Goal: Information Seeking & Learning: Learn about a topic

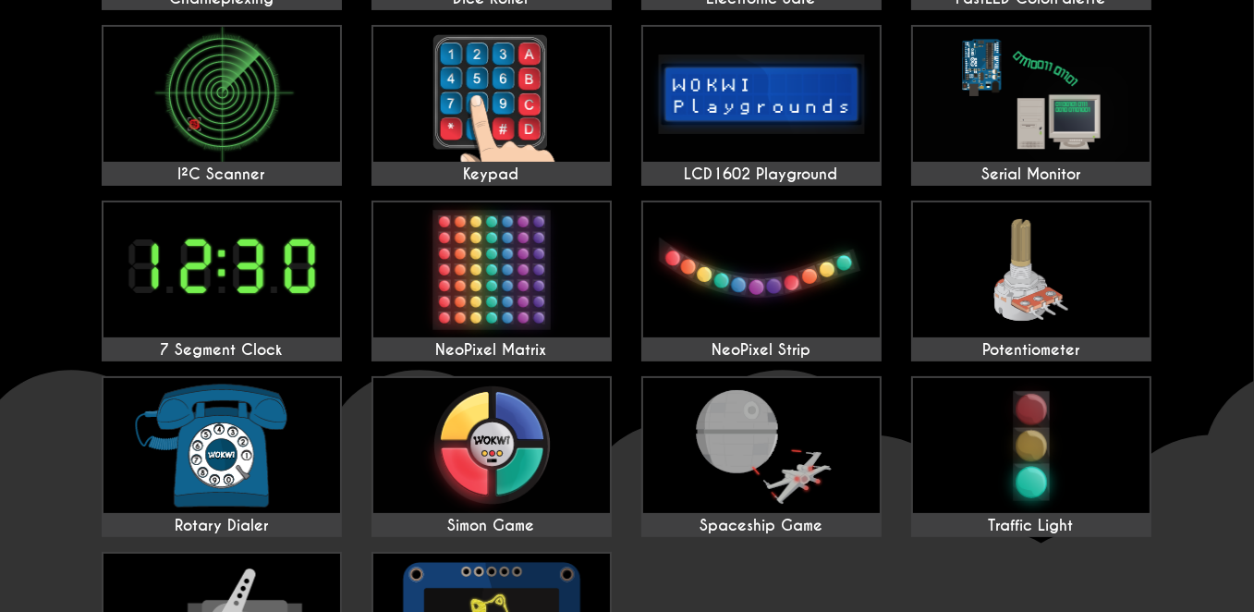
scroll to position [515, 0]
click at [787, 451] on img at bounding box center [761, 445] width 237 height 135
click at [536, 311] on img at bounding box center [491, 269] width 237 height 135
click at [264, 301] on img at bounding box center [221, 269] width 237 height 135
click at [268, 103] on img at bounding box center [221, 94] width 237 height 135
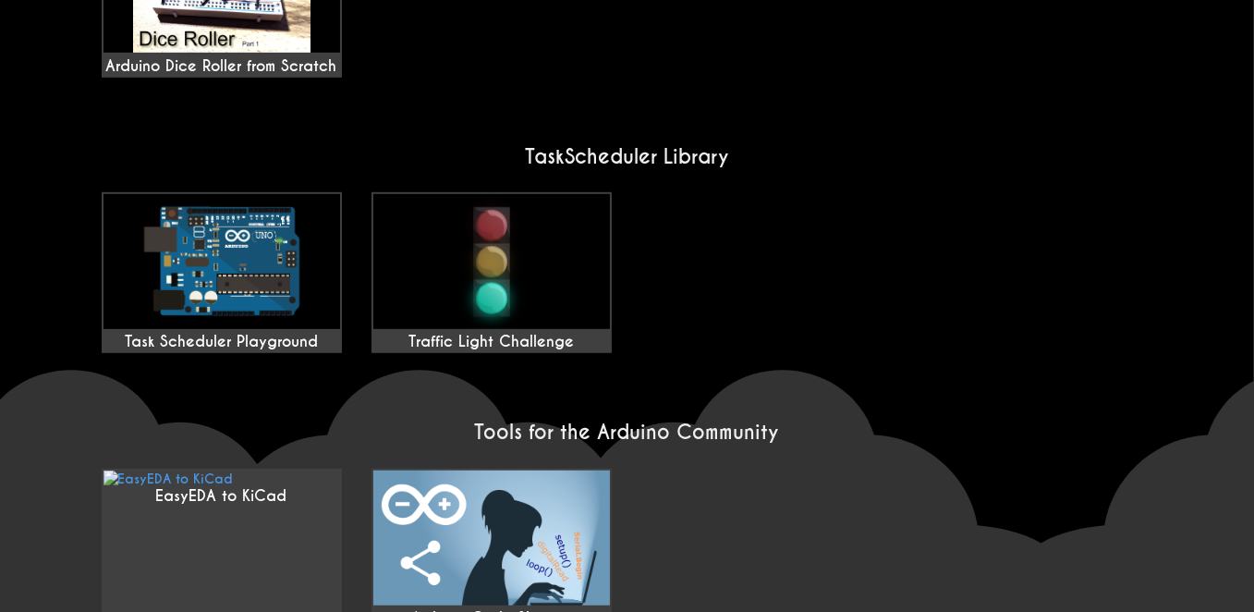
scroll to position [1623, 0]
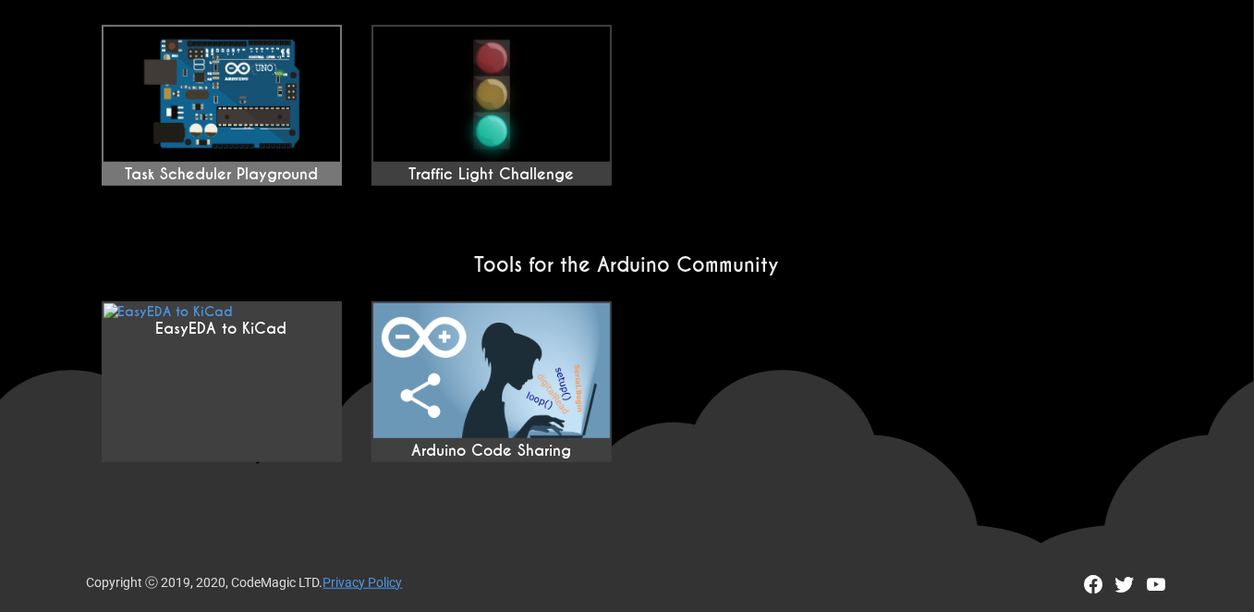
click at [222, 149] on img at bounding box center [221, 94] width 237 height 135
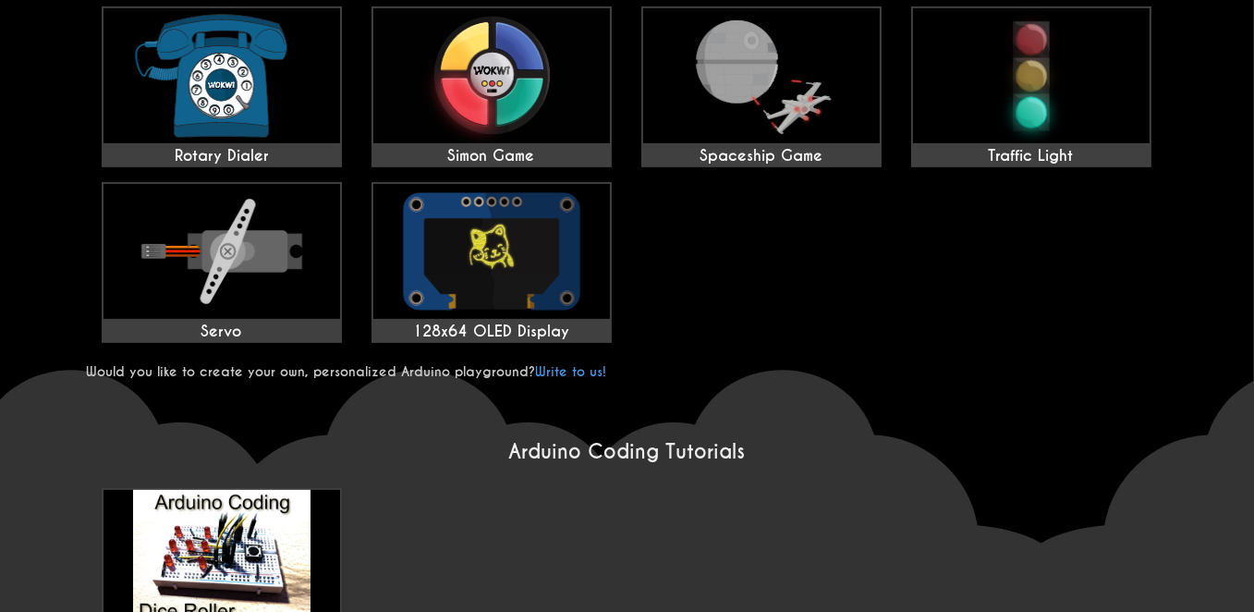
scroll to position [1008, 0]
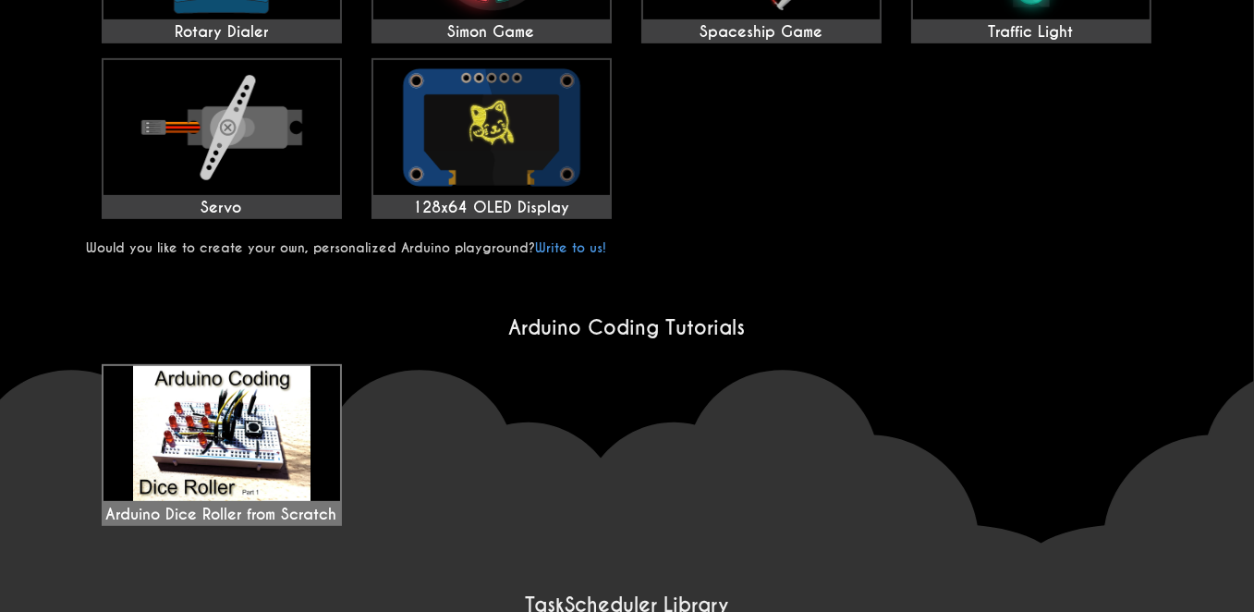
click at [266, 440] on img at bounding box center [221, 433] width 237 height 135
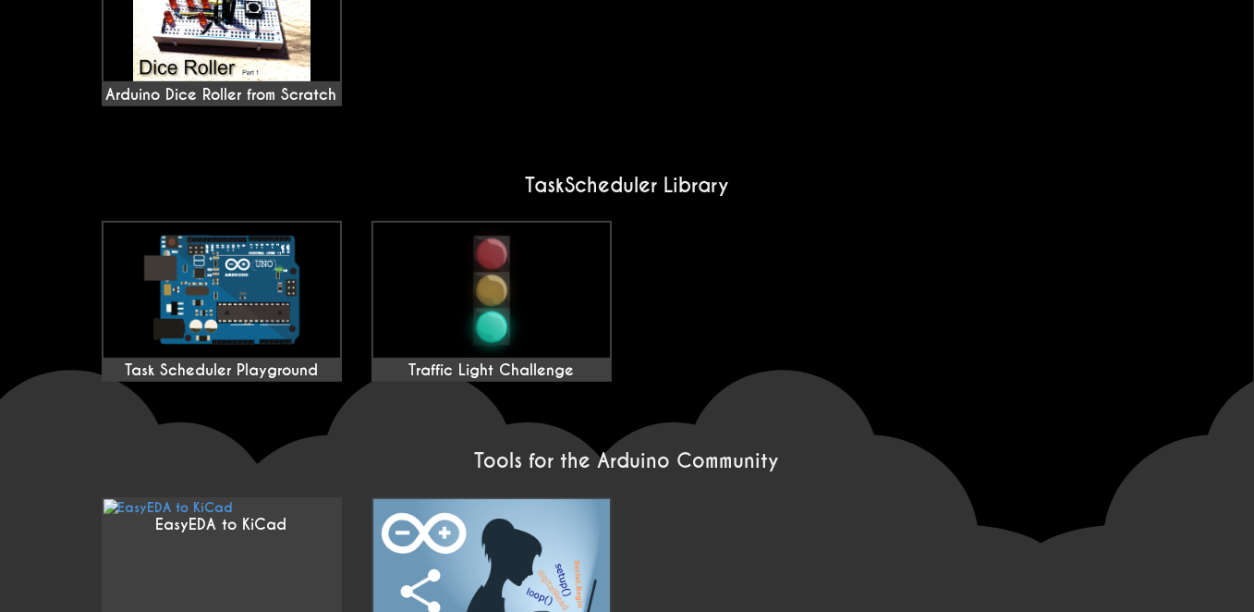
scroll to position [1501, 0]
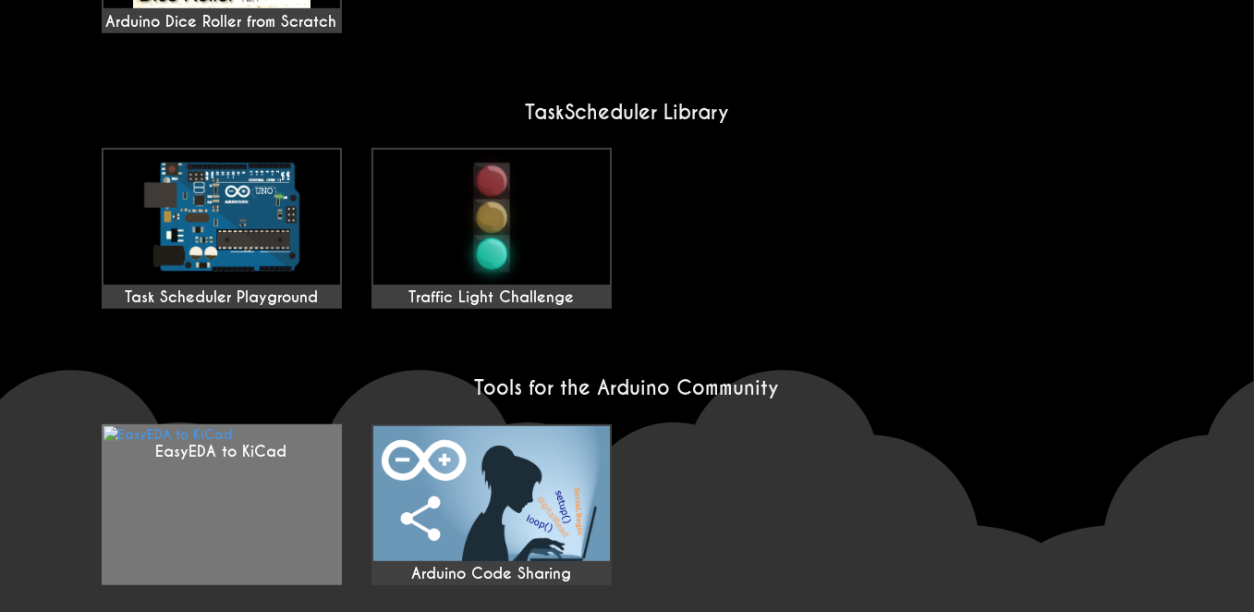
click at [280, 504] on link "EasyEDA to KiCad" at bounding box center [222, 504] width 240 height 161
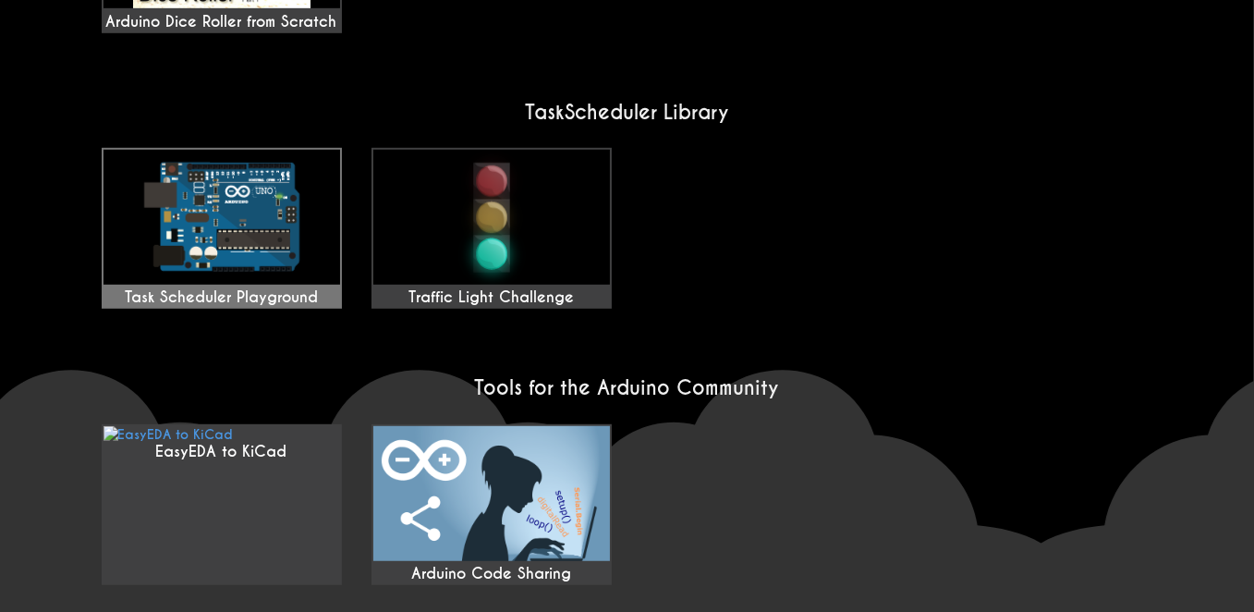
click at [265, 239] on img at bounding box center [221, 217] width 237 height 135
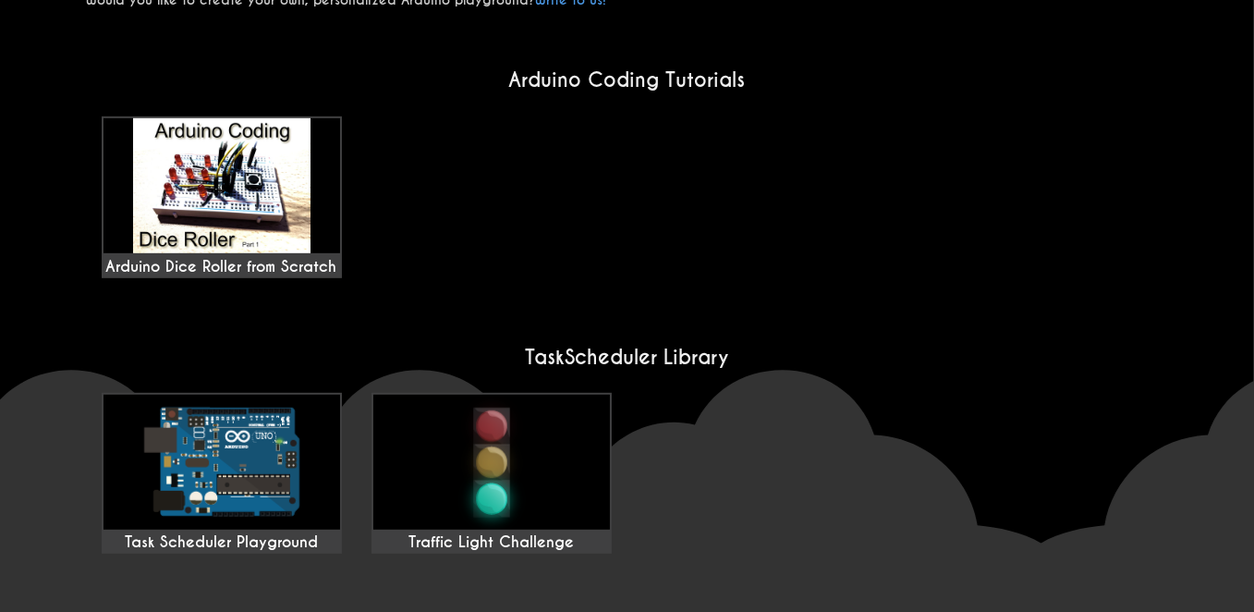
scroll to position [1254, 0]
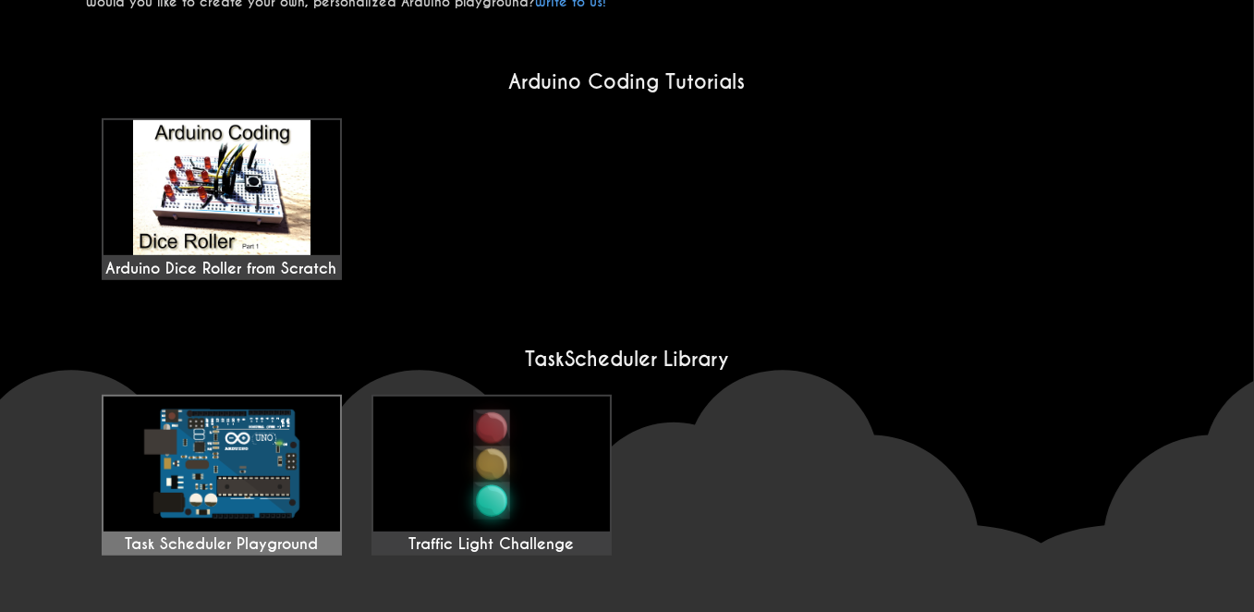
click at [266, 492] on img at bounding box center [221, 463] width 237 height 135
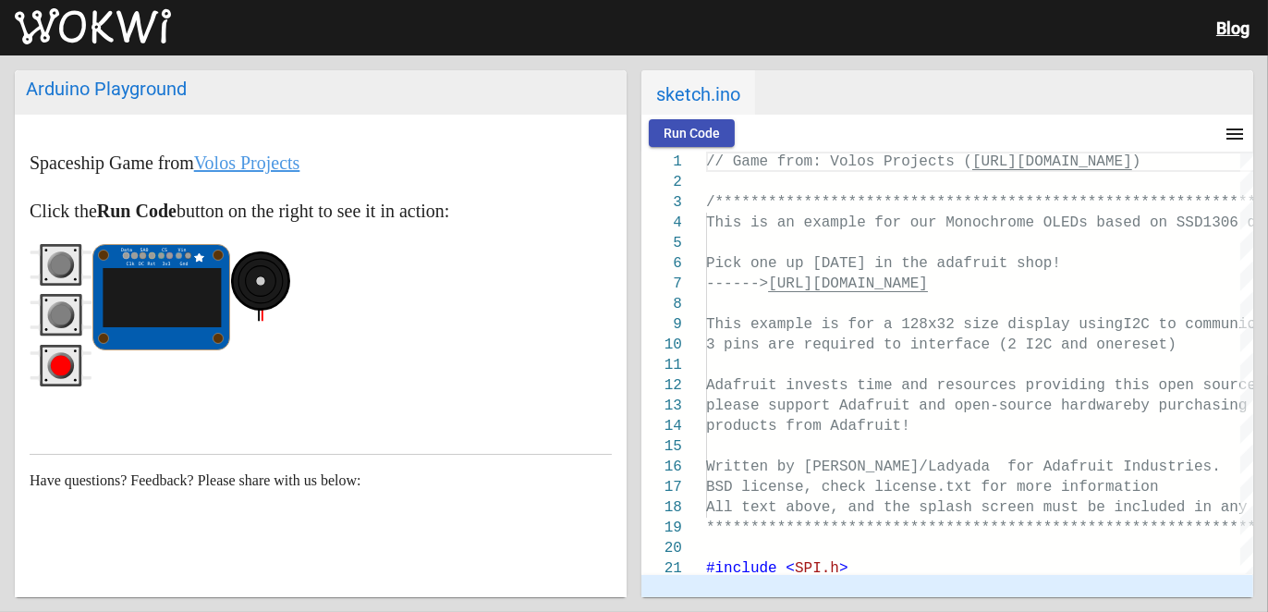
click at [62, 263] on circle "gray pushbutton" at bounding box center [61, 265] width 20 height 20
click at [709, 128] on span "Run Code" at bounding box center [691, 133] width 56 height 15
drag, startPoint x: 265, startPoint y: 263, endPoint x: 273, endPoint y: 285, distance: 22.5
click at [273, 285] on ellipse at bounding box center [260, 280] width 57 height 57
click at [268, 283] on ellipse at bounding box center [260, 280] width 57 height 57
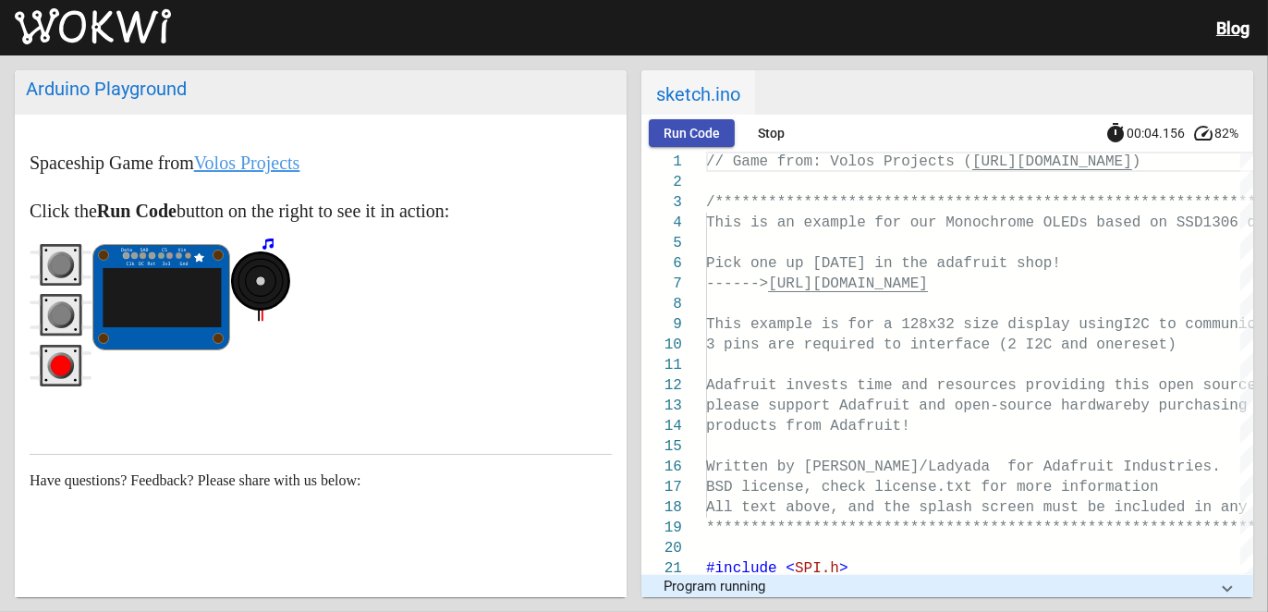
drag, startPoint x: 267, startPoint y: 283, endPoint x: 249, endPoint y: 282, distance: 17.6
click at [260, 283] on g at bounding box center [260, 280] width 57 height 57
click at [242, 282] on ellipse at bounding box center [260, 280] width 57 height 57
click at [56, 257] on circle "gray pushbutton" at bounding box center [61, 265] width 20 height 20
click at [54, 266] on circle "gray pushbutton" at bounding box center [61, 265] width 20 height 20
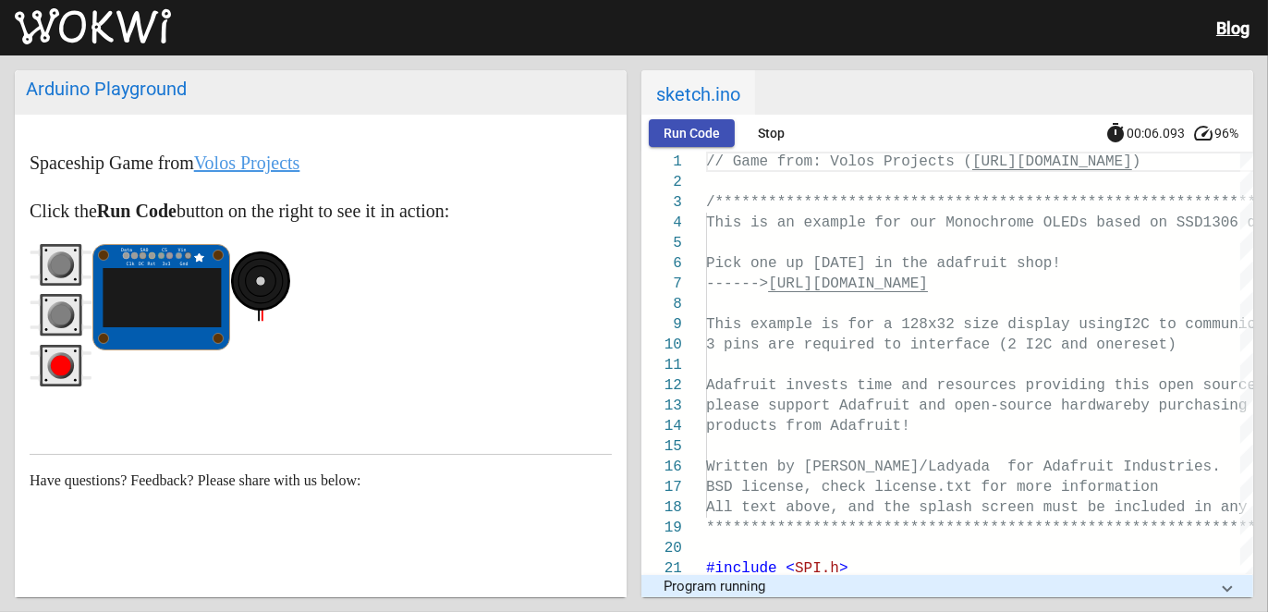
click at [48, 265] on circle "gray pushbutton" at bounding box center [61, 264] width 27 height 27
click at [55, 310] on circle "gray pushbutton" at bounding box center [61, 315] width 20 height 20
click at [30, 294] on button "gray pushbutton" at bounding box center [61, 316] width 63 height 44
click at [62, 268] on circle "gray pushbutton" at bounding box center [61, 265] width 20 height 20
click at [30, 244] on button "gray pushbutton" at bounding box center [61, 266] width 63 height 44
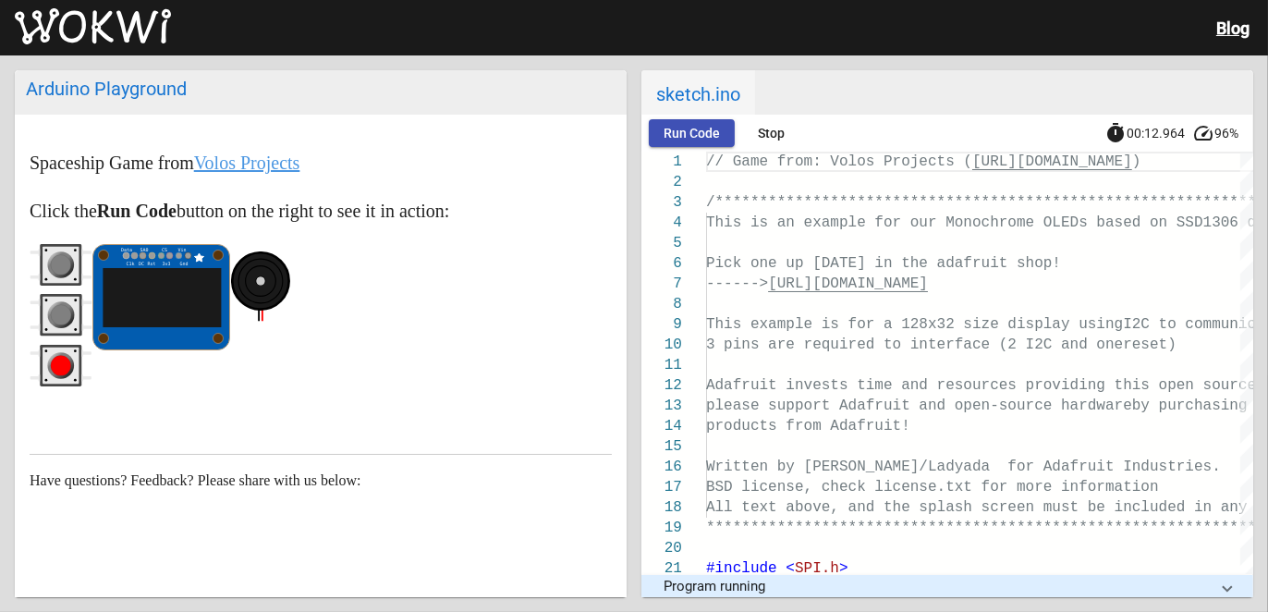
click at [30, 244] on button "gray pushbutton" at bounding box center [61, 266] width 63 height 44
click at [50, 311] on circle "gray pushbutton" at bounding box center [61, 315] width 27 height 27
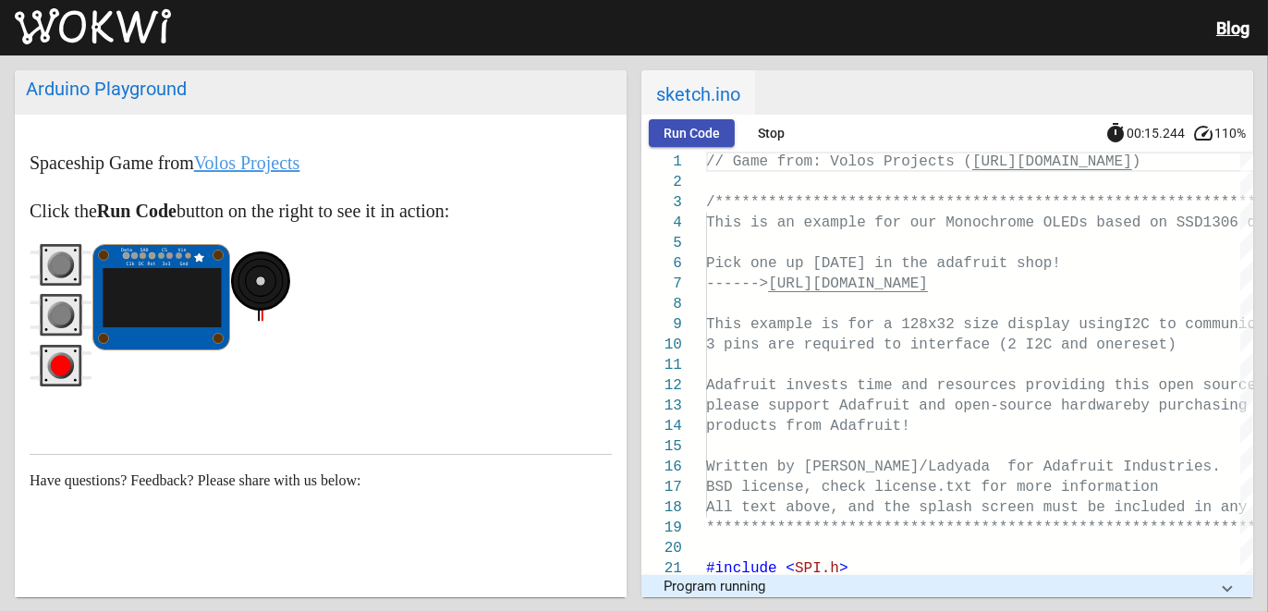
click at [50, 311] on circle "gray pushbutton" at bounding box center [61, 315] width 27 height 27
click at [44, 371] on rect "red pushbutton" at bounding box center [61, 365] width 37 height 37
click at [44, 369] on rect "red pushbutton" at bounding box center [61, 365] width 37 height 37
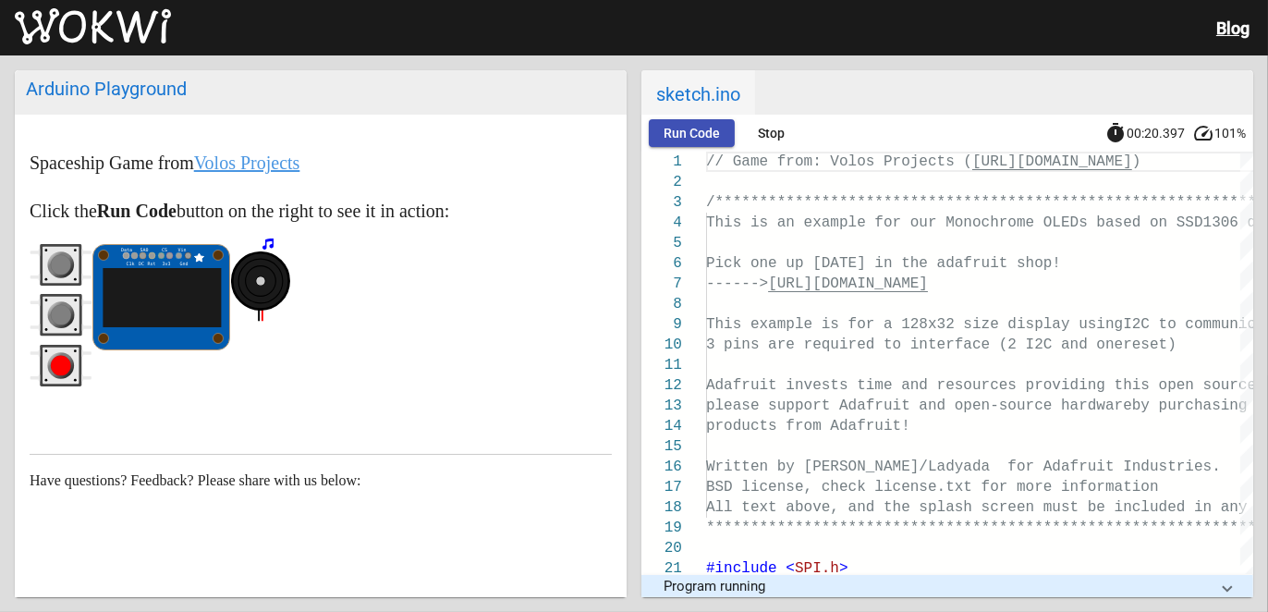
click at [44, 369] on rect "red pushbutton" at bounding box center [61, 365] width 37 height 37
click at [55, 367] on circle "red pushbutton" at bounding box center [61, 365] width 20 height 20
click at [30, 345] on button "red pushbutton" at bounding box center [61, 367] width 63 height 44
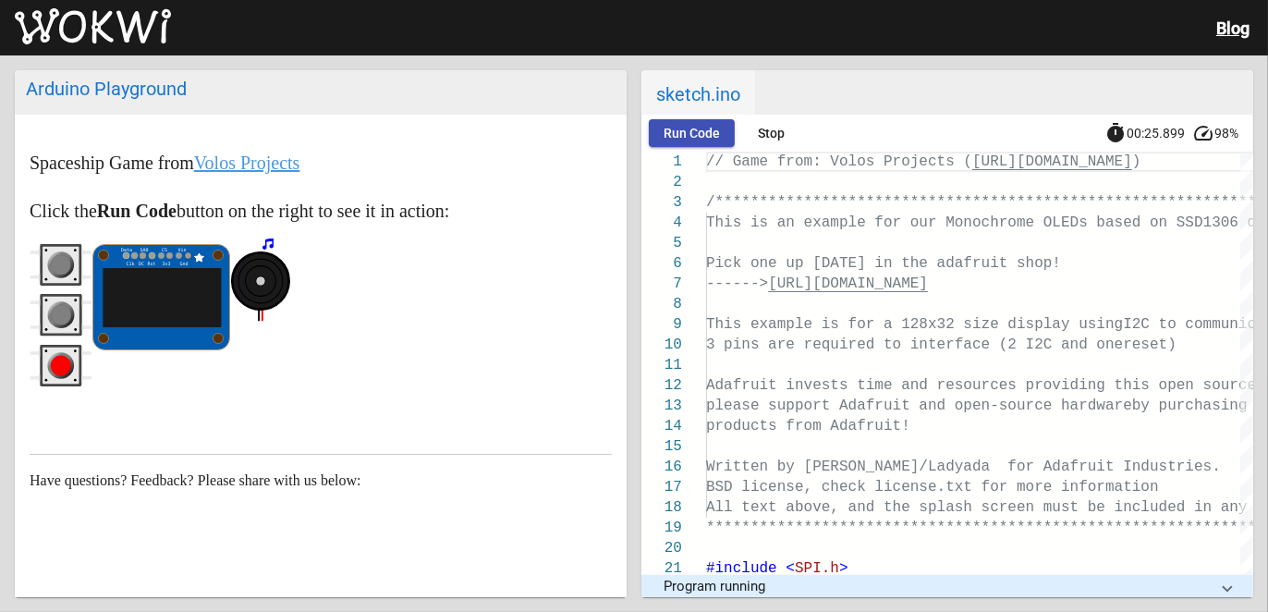
click at [30, 345] on button "red pushbutton" at bounding box center [61, 367] width 63 height 44
click at [55, 258] on g "gray pushbutton" at bounding box center [61, 264] width 27 height 27
click at [55, 260] on circle "gray pushbutton" at bounding box center [61, 265] width 20 height 20
click at [55, 324] on circle "gray pushbutton" at bounding box center [61, 315] width 27 height 27
click at [51, 333] on rect "gray pushbutton" at bounding box center [61, 315] width 37 height 37
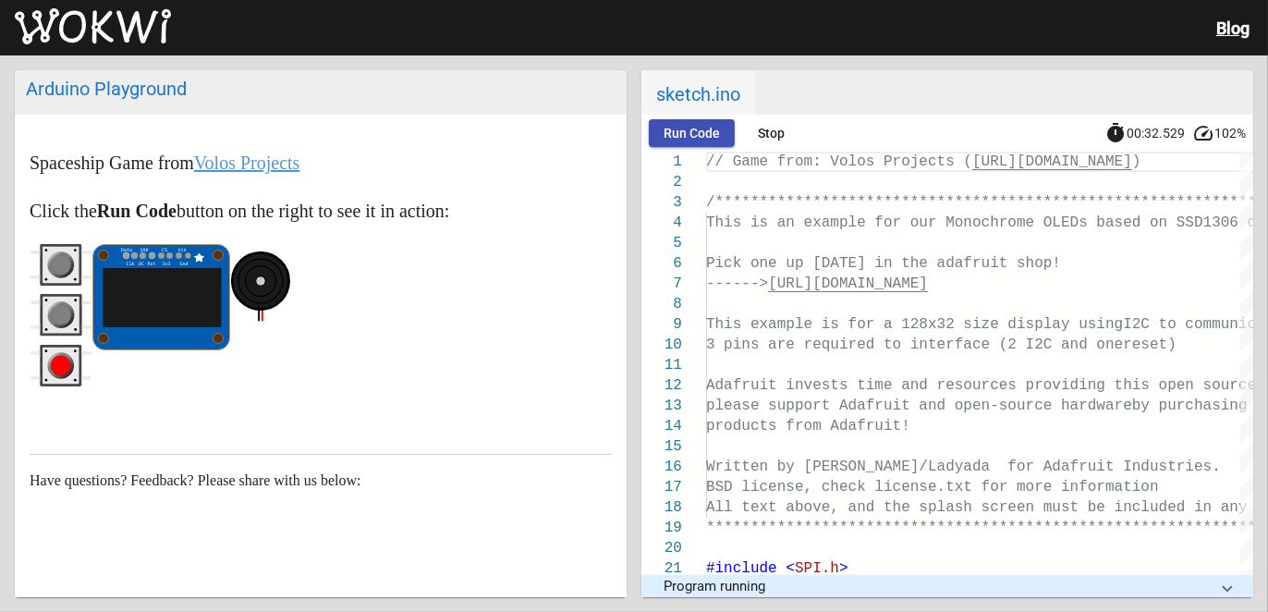
click at [48, 361] on circle "red pushbutton" at bounding box center [61, 365] width 27 height 27
click at [58, 374] on circle "red pushbutton" at bounding box center [61, 365] width 20 height 20
click at [58, 370] on circle "red pushbutton" at bounding box center [61, 365] width 20 height 20
click at [56, 270] on circle "gray pushbutton" at bounding box center [61, 265] width 20 height 20
click at [63, 371] on circle "red pushbutton" at bounding box center [61, 365] width 20 height 20
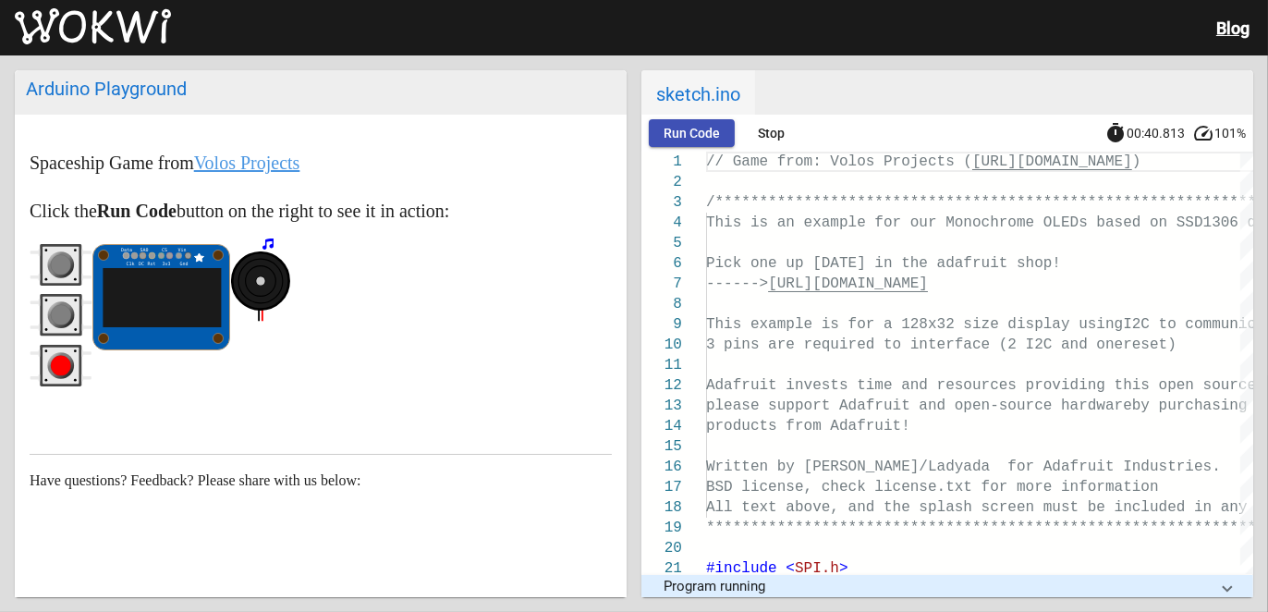
click at [61, 371] on circle "red pushbutton" at bounding box center [61, 365] width 20 height 20
click at [67, 310] on circle "gray pushbutton" at bounding box center [61, 315] width 20 height 20
click at [62, 278] on rect "gray pushbutton" at bounding box center [61, 265] width 37 height 37
click at [78, 337] on button "gray pushbutton" at bounding box center [61, 316] width 63 height 44
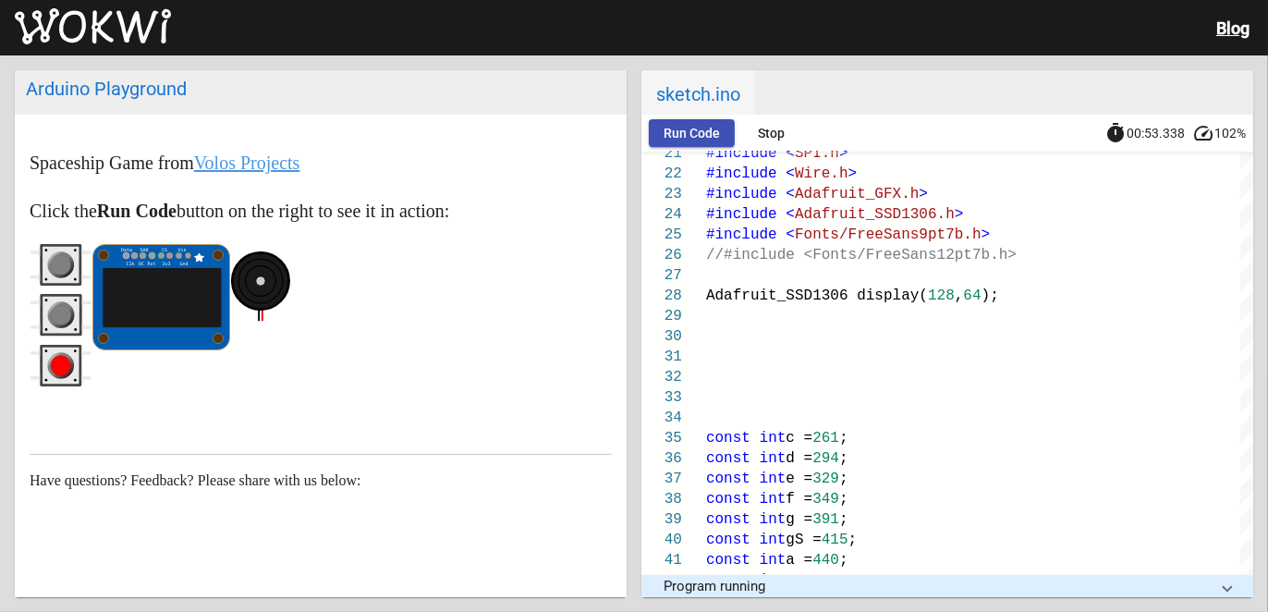
click at [139, 254] on rect at bounding box center [161, 297] width 137 height 105
click at [144, 254] on circle at bounding box center [143, 255] width 6 height 6
click at [151, 255] on circle at bounding box center [152, 255] width 6 height 6
click at [164, 259] on g "Data SA0 CS Vin C1k DC Rst 3v3 Gnd" at bounding box center [161, 297] width 137 height 105
click at [213, 255] on circle at bounding box center [218, 255] width 10 height 10
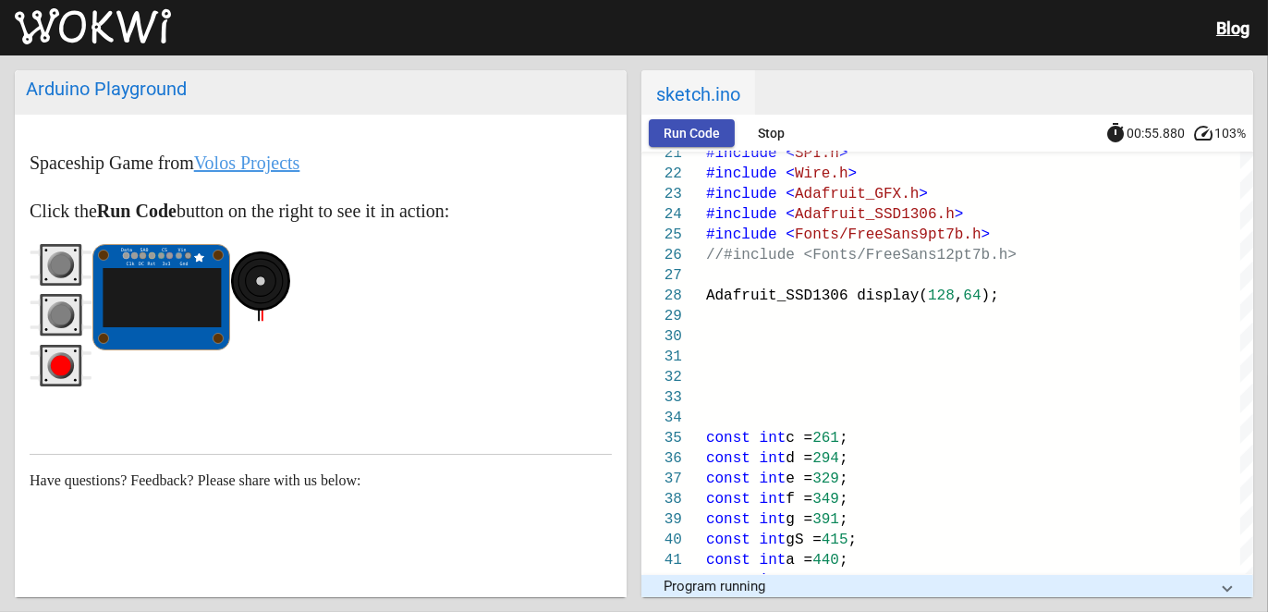
click at [219, 259] on circle at bounding box center [218, 255] width 10 height 10
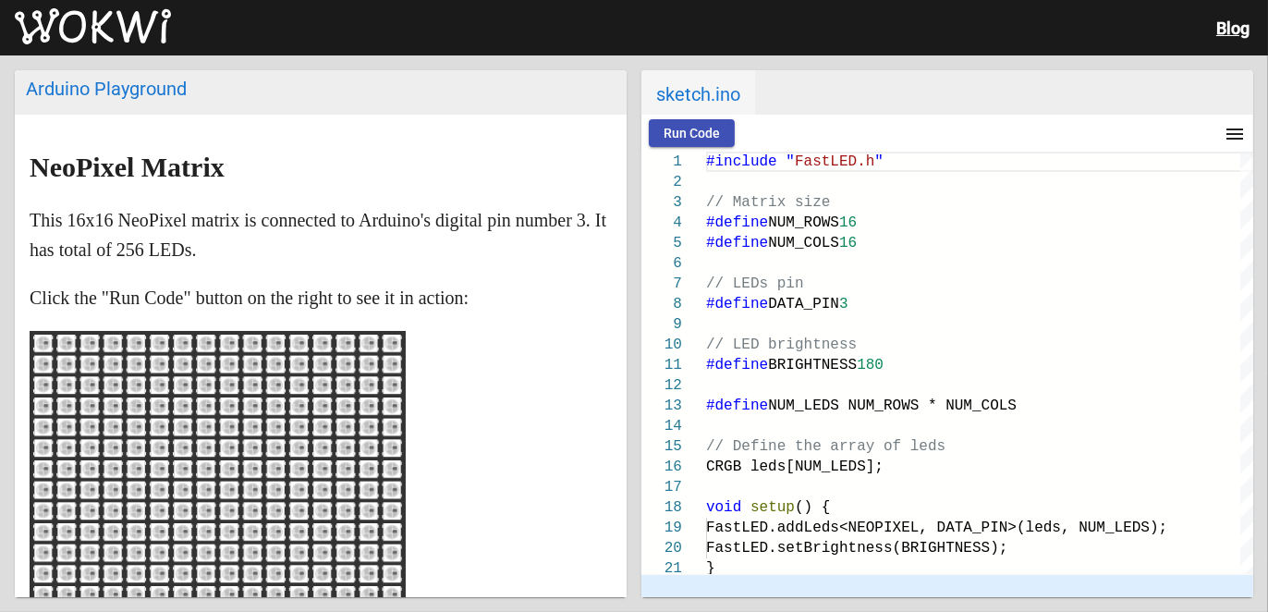
click at [256, 429] on ellipse at bounding box center [254, 427] width 16 height 16
drag, startPoint x: 260, startPoint y: 419, endPoint x: 339, endPoint y: 475, distance: 97.4
click at [339, 475] on rect at bounding box center [217, 500] width 369 height 332
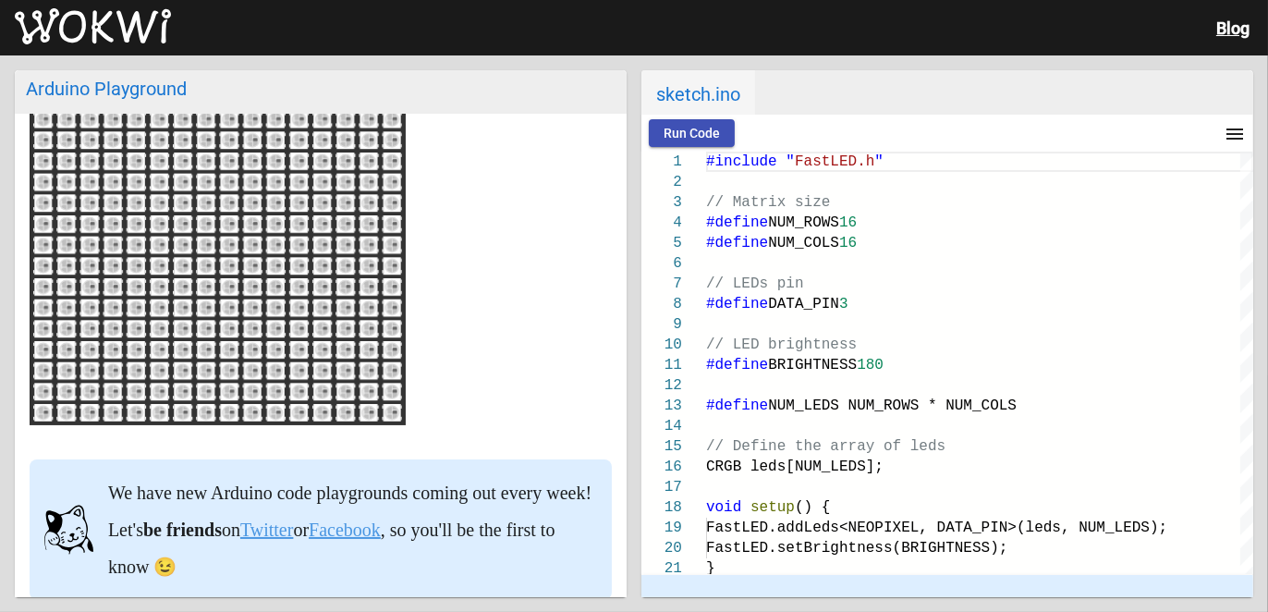
scroll to position [246, 0]
click at [711, 126] on span "Run Code" at bounding box center [691, 133] width 56 height 15
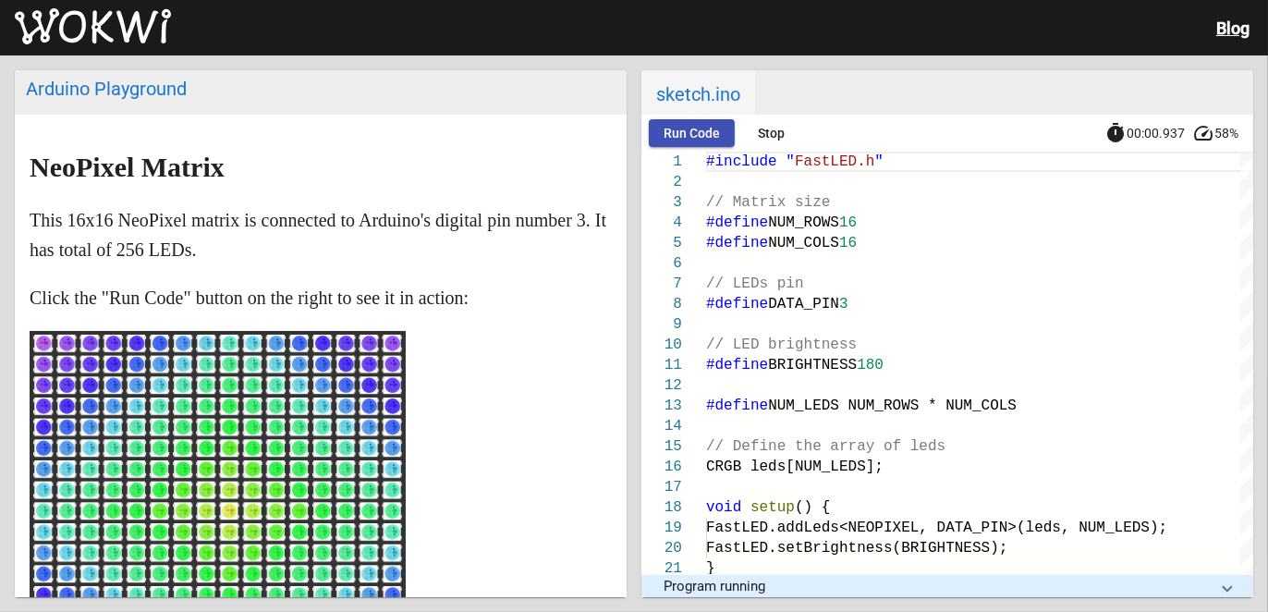
scroll to position [123, 0]
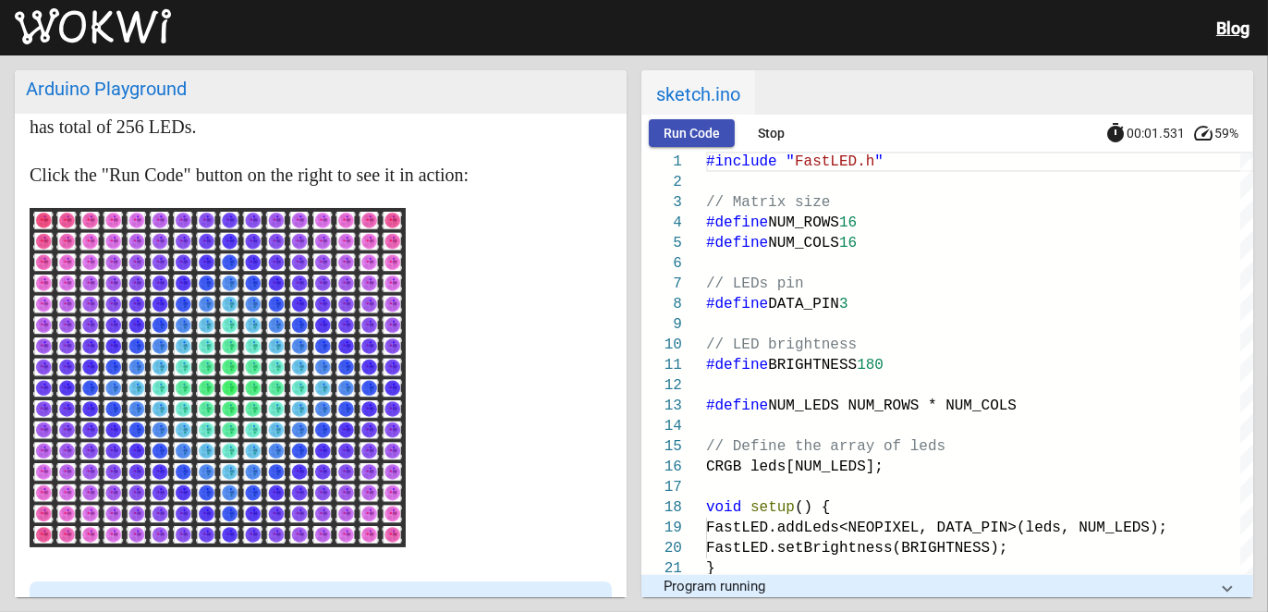
drag, startPoint x: 178, startPoint y: 361, endPoint x: 265, endPoint y: 421, distance: 105.6
click at [263, 421] on rect at bounding box center [217, 378] width 369 height 332
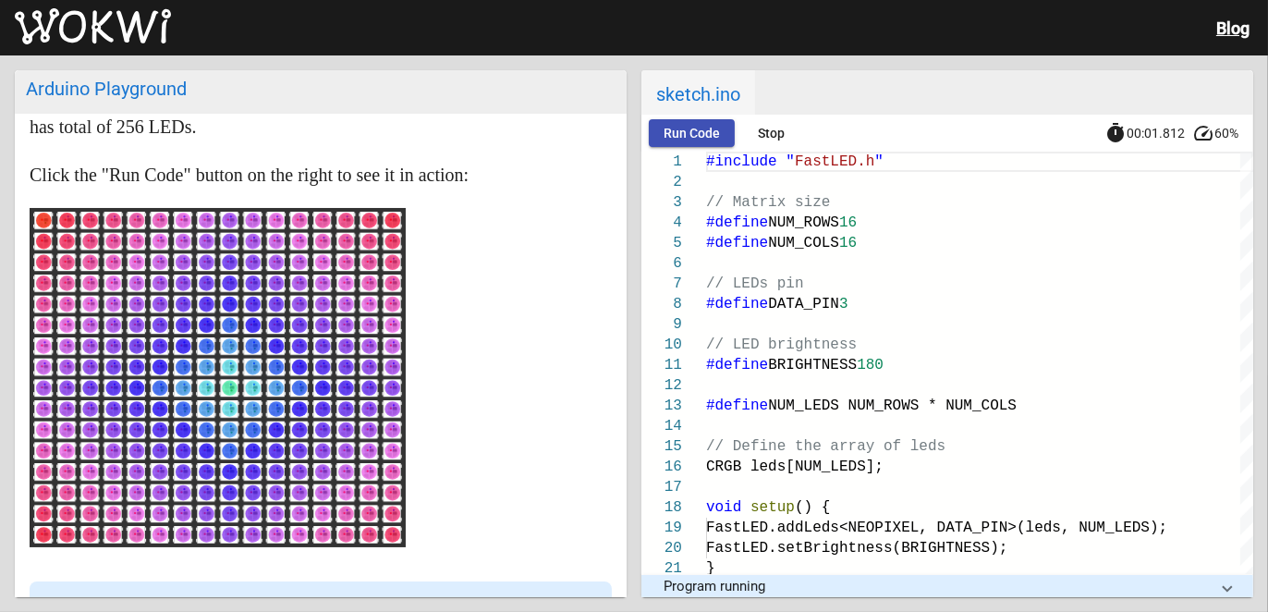
click at [286, 421] on rect at bounding box center [217, 378] width 369 height 332
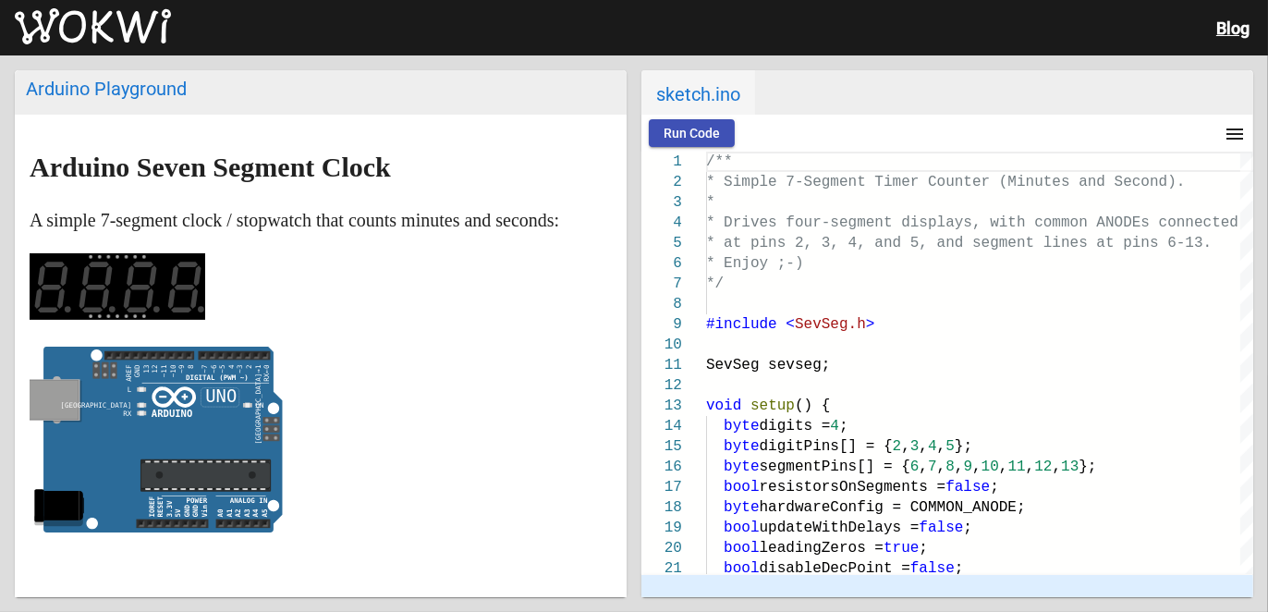
click at [691, 131] on span "Run Code" at bounding box center [691, 133] width 56 height 15
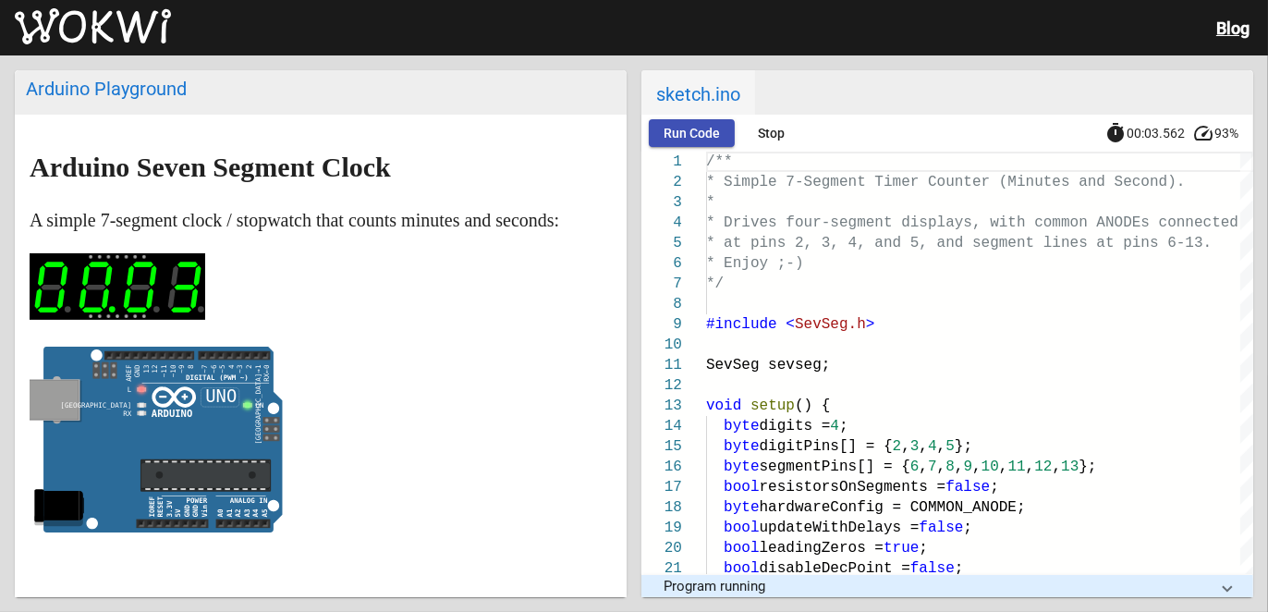
click at [141, 320] on rect at bounding box center [118, 286] width 176 height 67
click at [69, 320] on rect at bounding box center [118, 286] width 176 height 67
click at [67, 312] on circle at bounding box center [68, 309] width 6 height 6
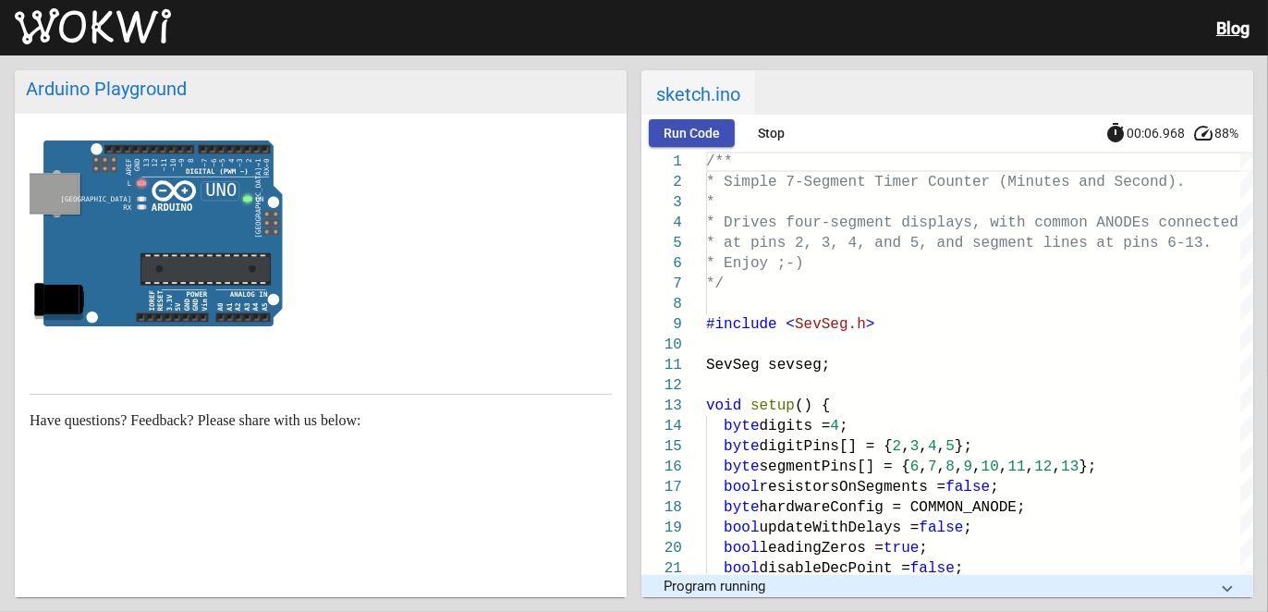
scroll to position [235, 0]
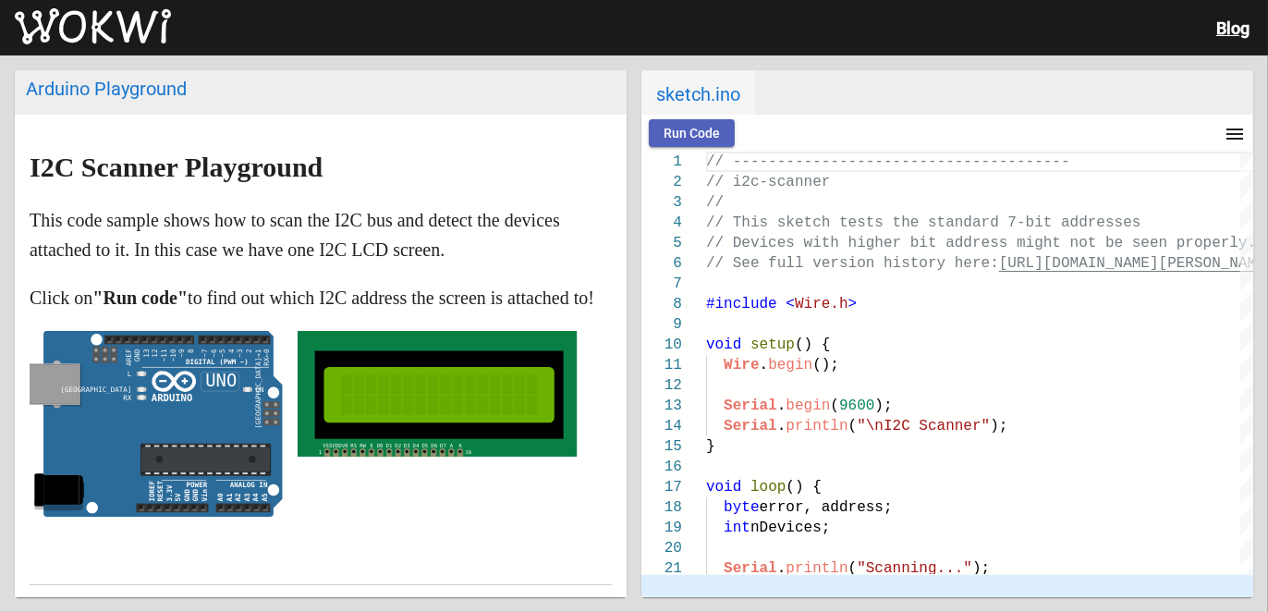
click at [678, 128] on span "Run Code" at bounding box center [691, 133] width 56 height 15
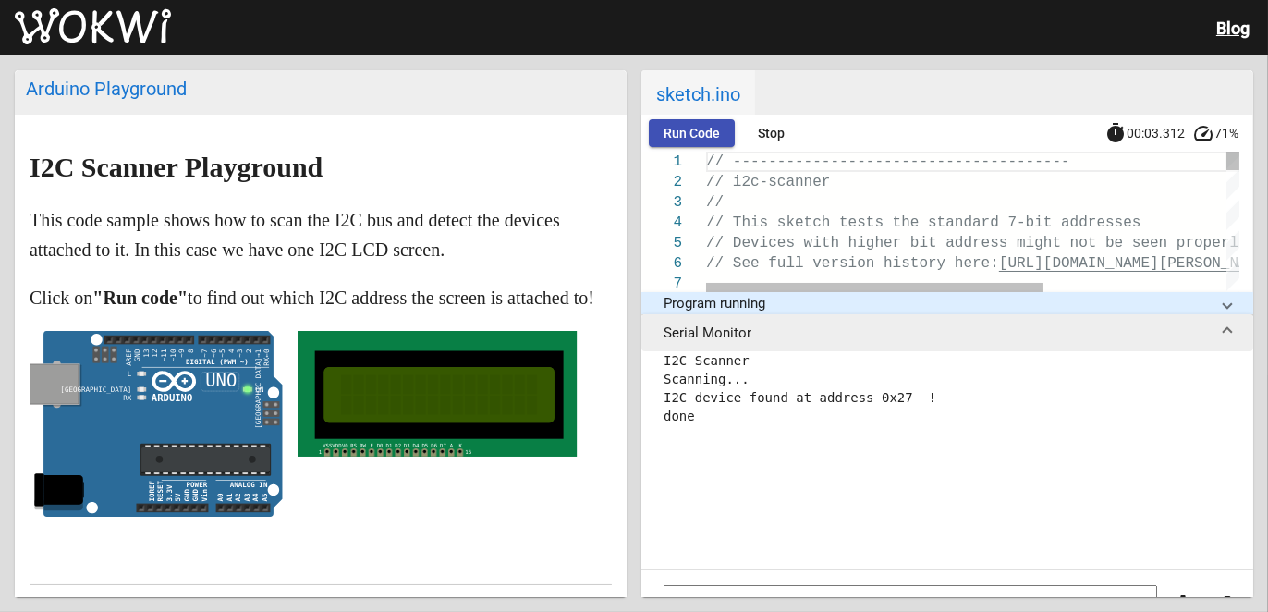
click at [370, 414] on rect at bounding box center [439, 394] width 196 height 40
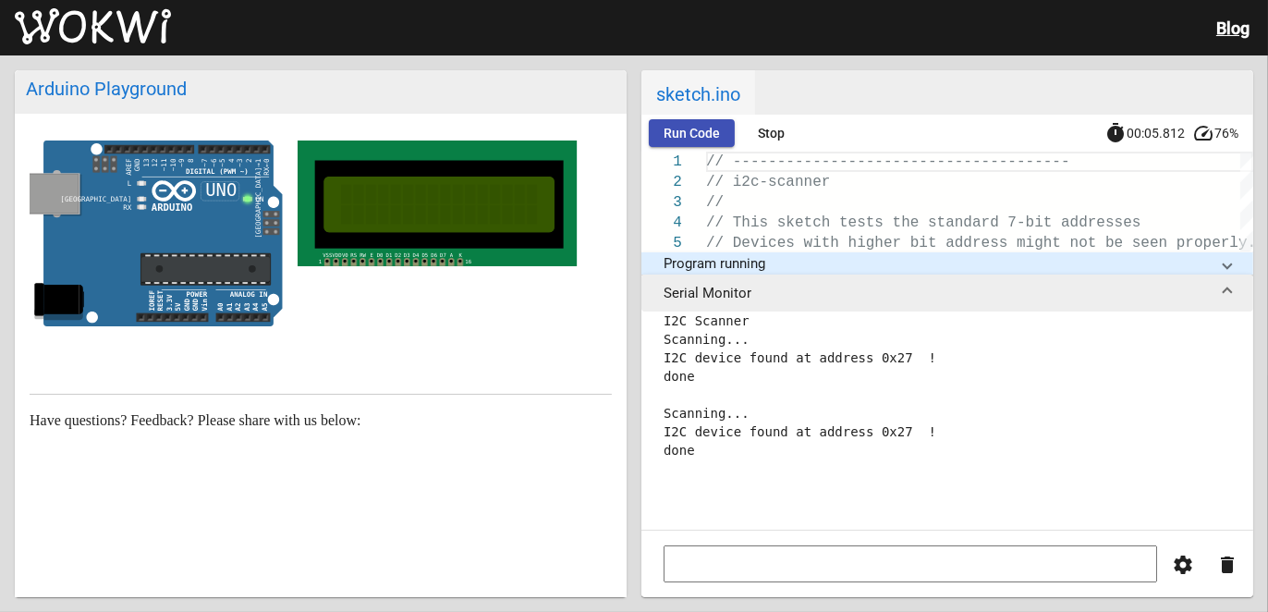
scroll to position [95, 0]
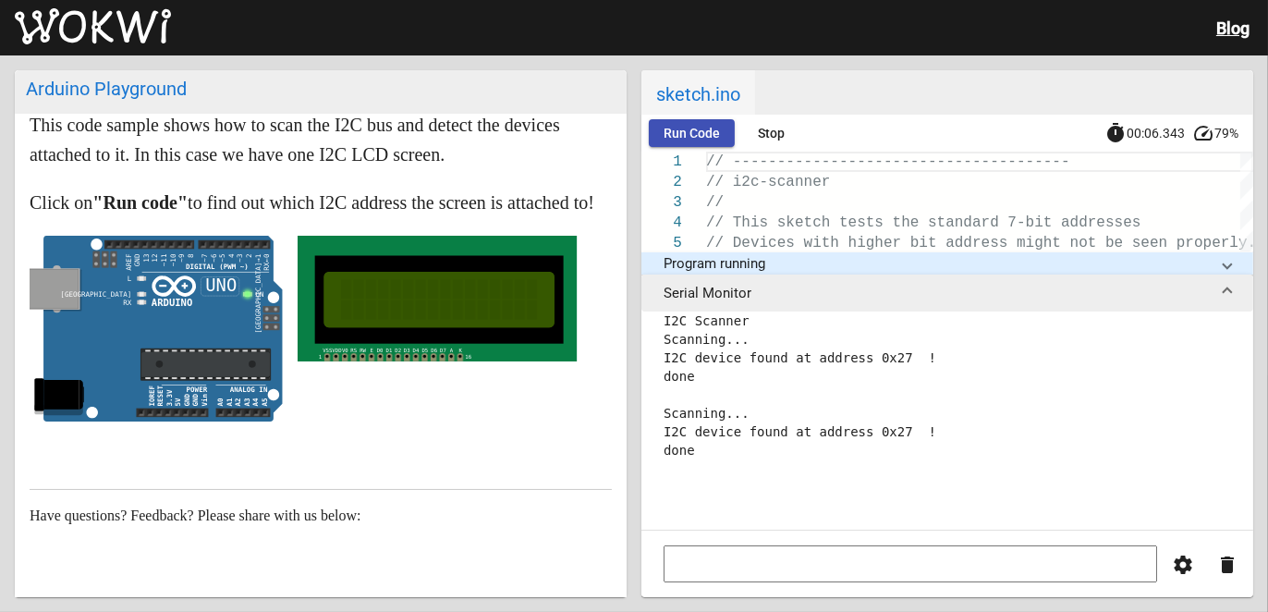
click at [415, 353] on text "D4" at bounding box center [416, 350] width 6 height 6
click at [414, 353] on text "D4" at bounding box center [416, 350] width 6 height 6
drag, startPoint x: 453, startPoint y: 318, endPoint x: 774, endPoint y: 346, distance: 322.8
click at [460, 317] on rect at bounding box center [439, 299] width 196 height 40
click at [791, 396] on pre "I2C Scanner Scanning... I2C device found at address 0x27 ! done Scanning... I2C…" at bounding box center [946, 412] width 567 height 203
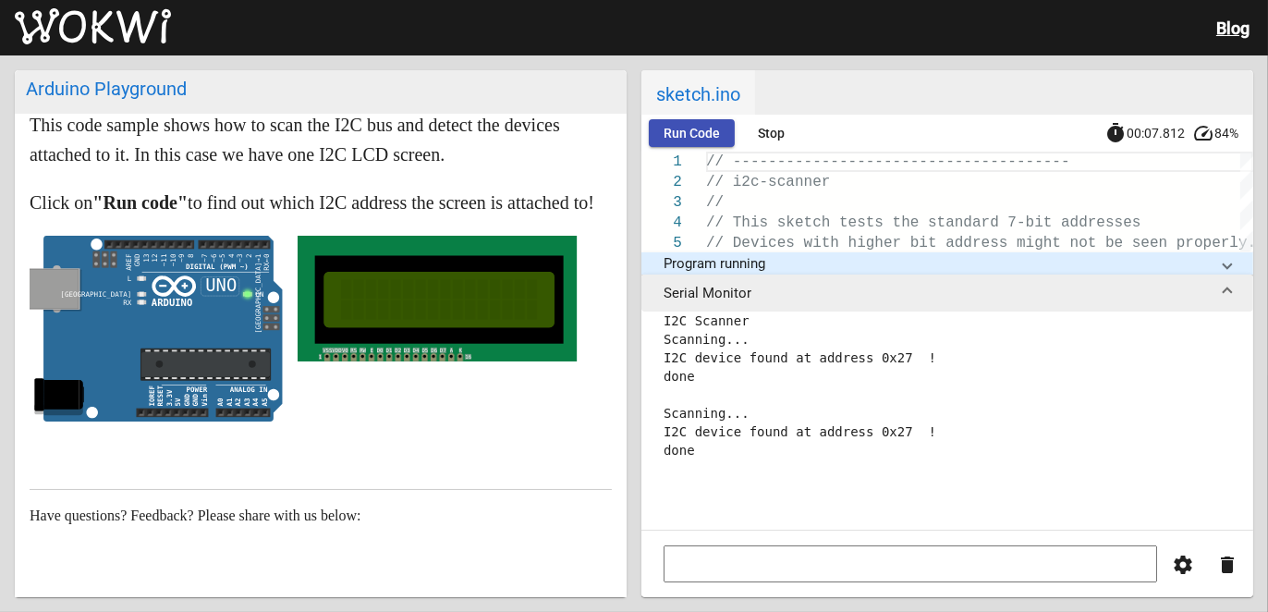
drag, startPoint x: 465, startPoint y: 346, endPoint x: 476, endPoint y: 366, distance: 22.3
click at [476, 361] on icon "1 VSS VDD V0 RS RW E D0 D1 D2 D3 D4 D5 D6 D7 A K 16" at bounding box center [437, 299] width 279 height 126
click at [383, 467] on article "I2C Scanner Playground This code sample shows how to scan the I2C bus and detec…" at bounding box center [321, 355] width 612 height 673
click at [383, 468] on article "I2C Scanner Playground This code sample shows how to scan the I2C bus and detec…" at bounding box center [321, 355] width 612 height 673
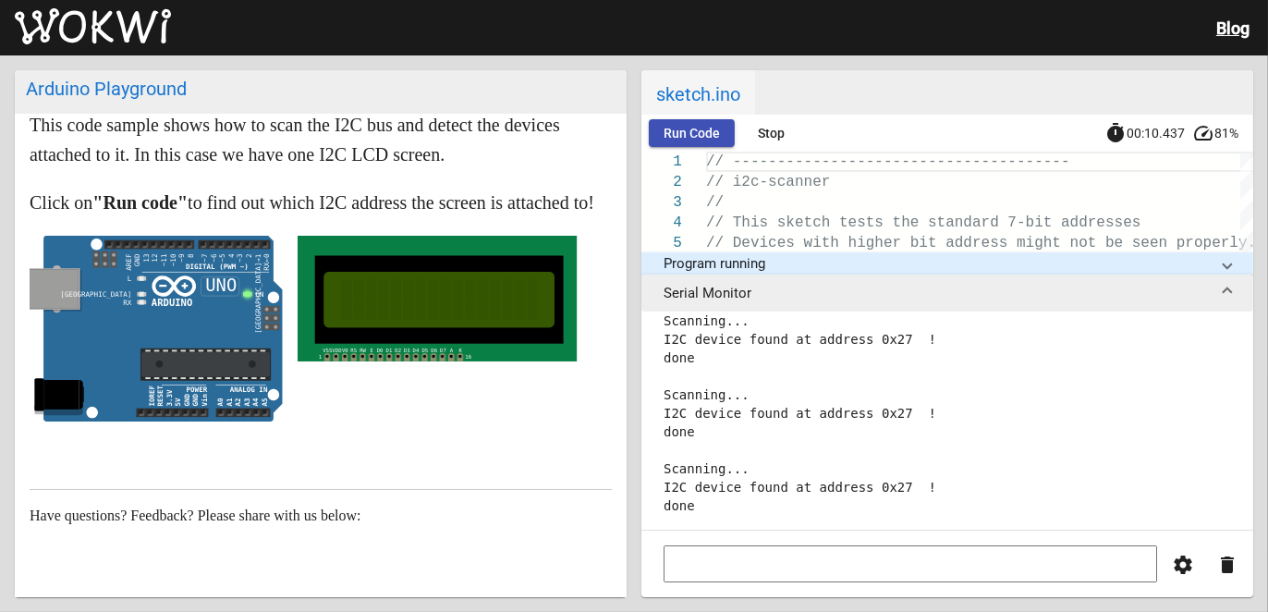
click at [346, 431] on wokwi-lcd1602 at bounding box center [437, 333] width 279 height 195
click at [212, 381] on icon at bounding box center [205, 364] width 131 height 32
click at [480, 276] on rect at bounding box center [437, 299] width 279 height 126
click at [537, 204] on p "Click on "Run code" to find out which I2C address the screen is attached to!" at bounding box center [321, 203] width 582 height 30
click at [530, 217] on p "Click on "Run code" to find out which I2C address the screen is attached to!" at bounding box center [321, 203] width 582 height 30
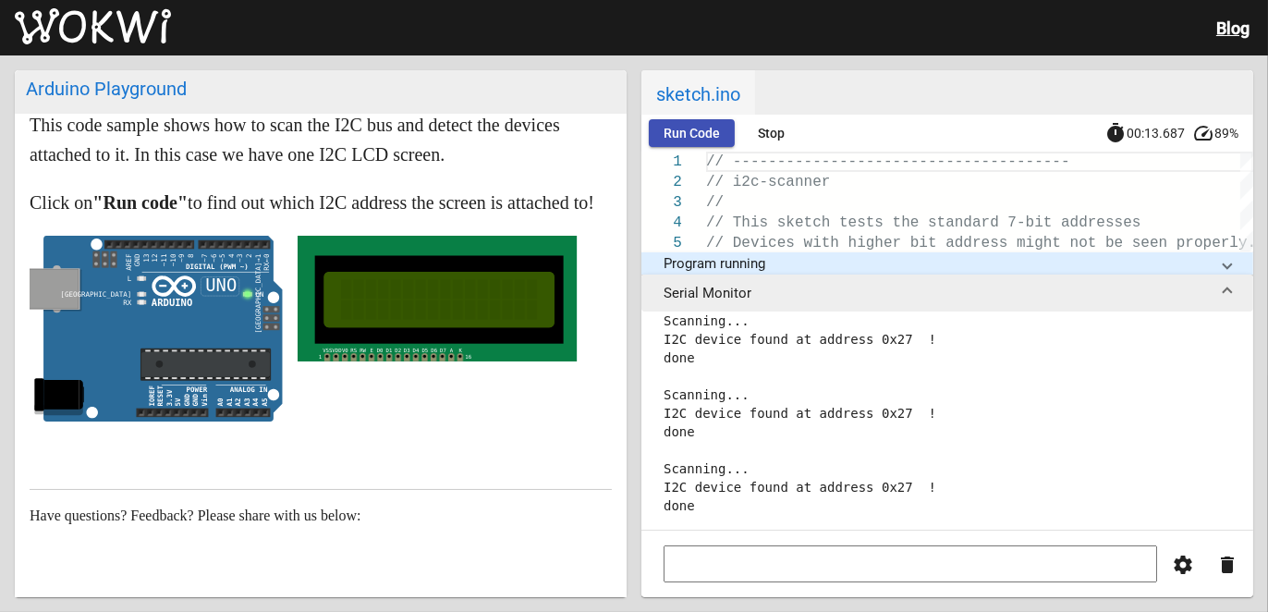
click at [707, 133] on span "Run Code" at bounding box center [691, 133] width 56 height 15
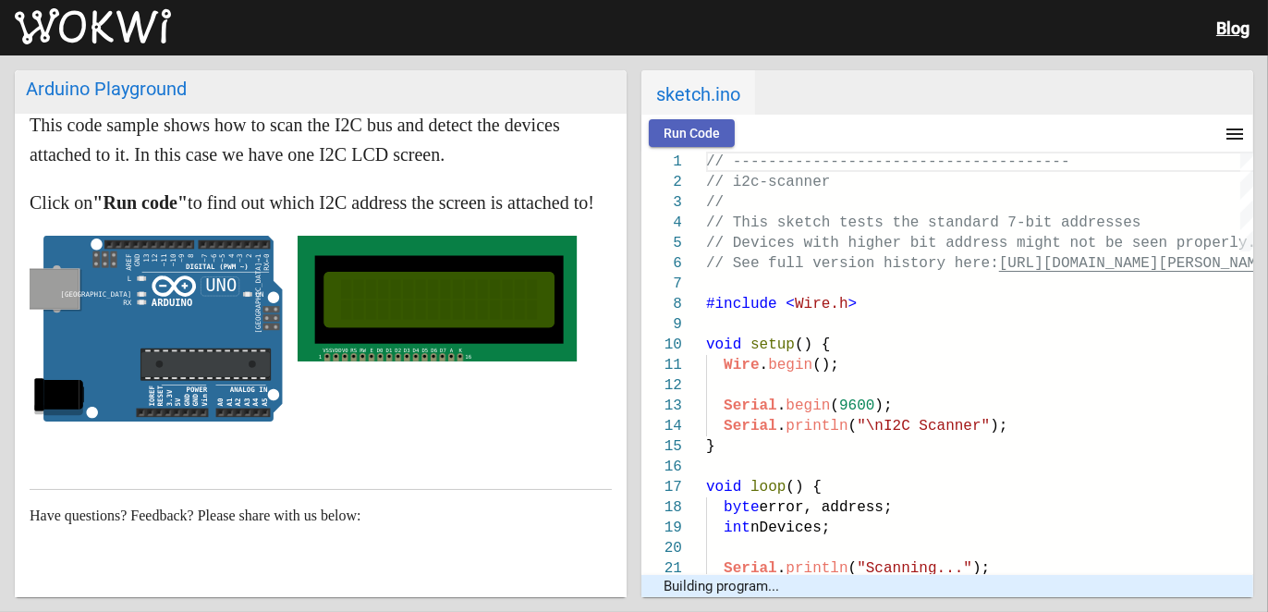
scroll to position [0, 0]
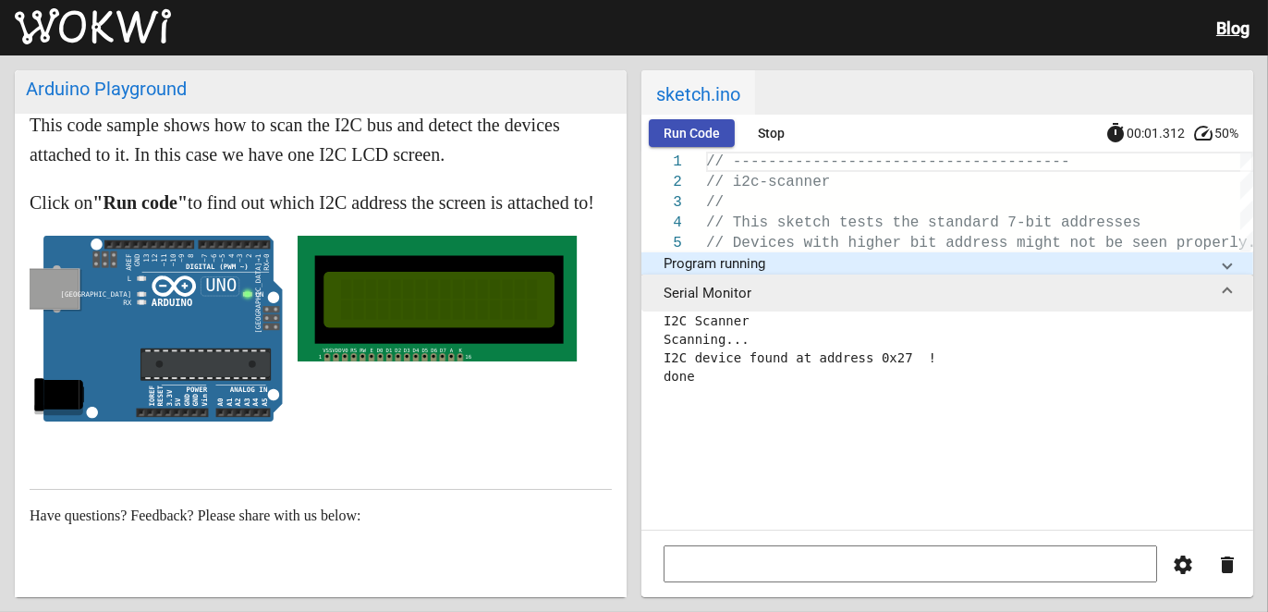
click at [902, 572] on input at bounding box center [909, 563] width 493 height 37
type input "y"
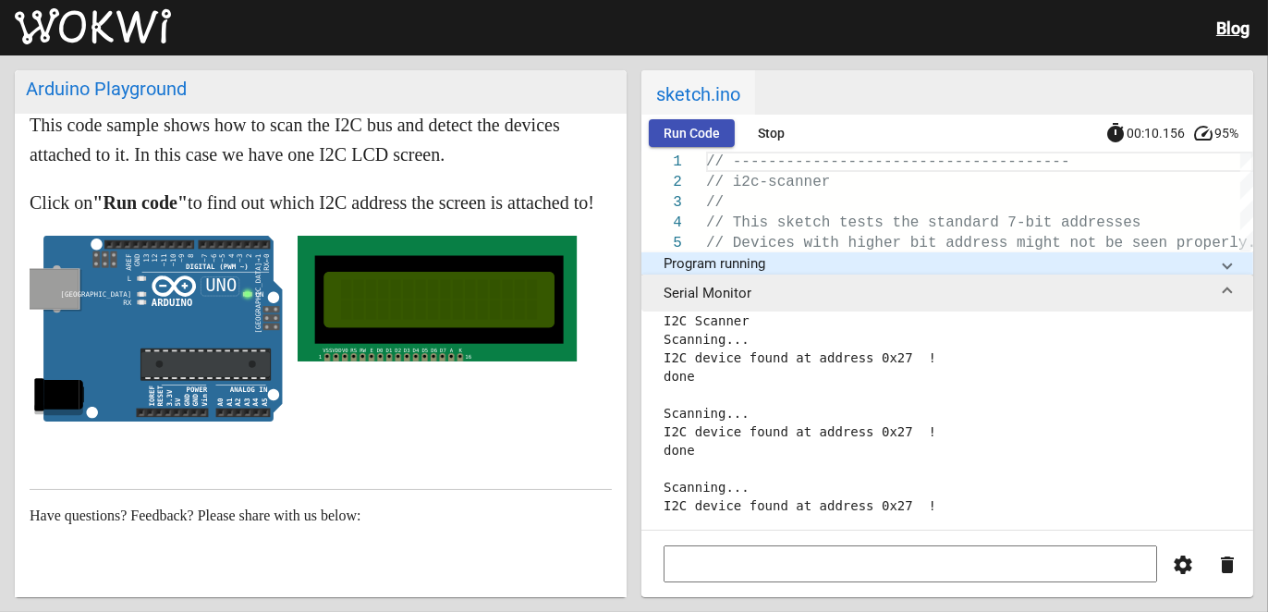
scroll to position [37, 0]
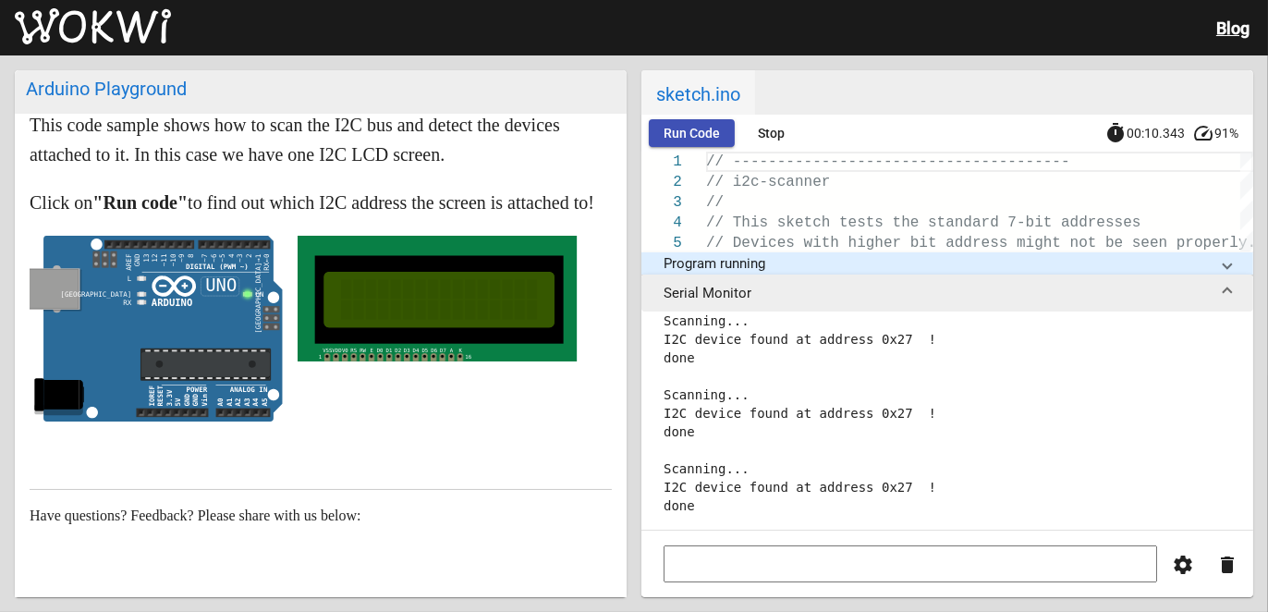
click at [482, 470] on article "I2C Scanner Playground This code sample shows how to scan the I2C bus and detec…" at bounding box center [321, 355] width 612 height 673
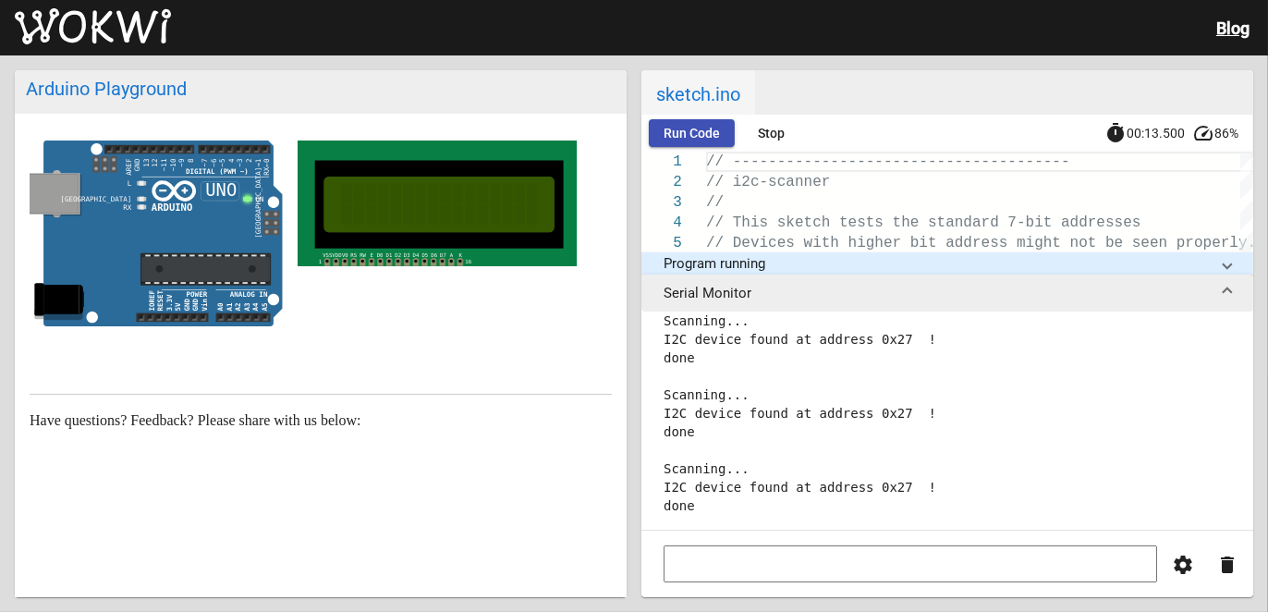
scroll to position [0, 0]
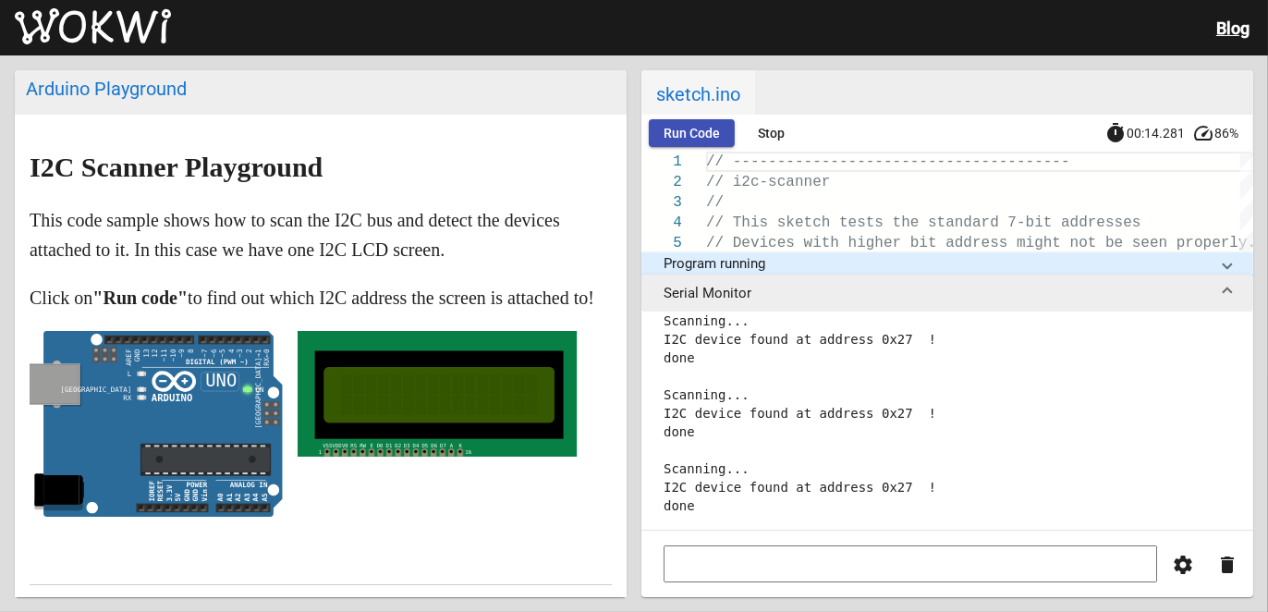
drag, startPoint x: 395, startPoint y: 403, endPoint x: 524, endPoint y: 437, distance: 132.9
click at [522, 414] on rect at bounding box center [439, 394] width 196 height 40
click at [388, 394] on rect at bounding box center [439, 394] width 249 height 88
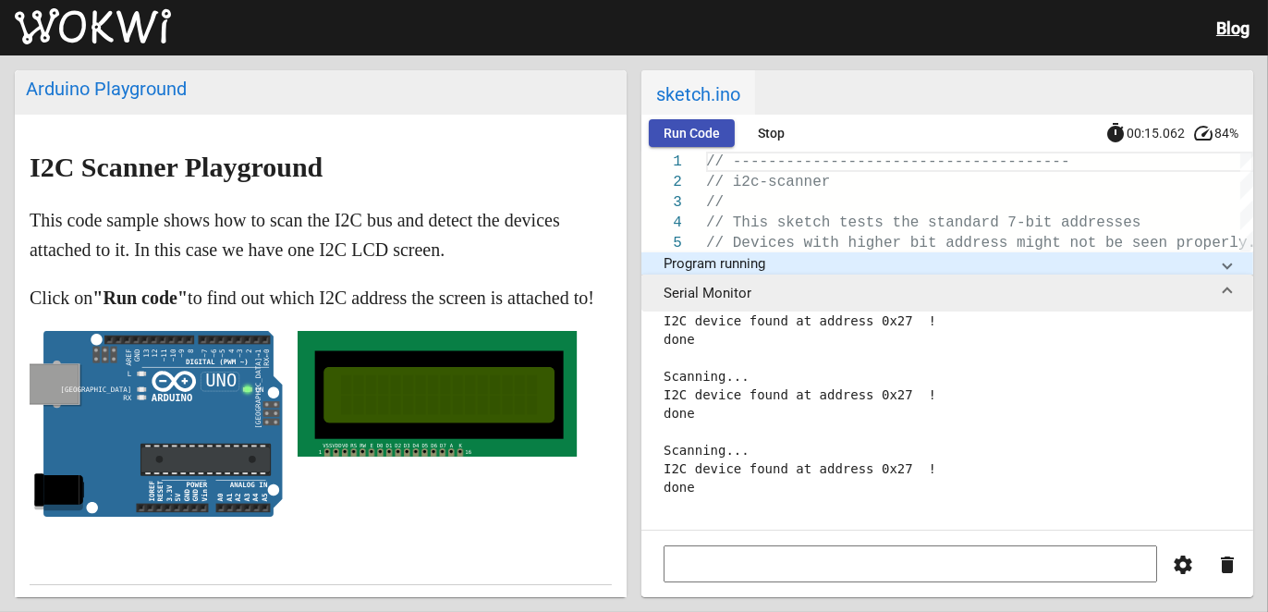
scroll to position [111, 0]
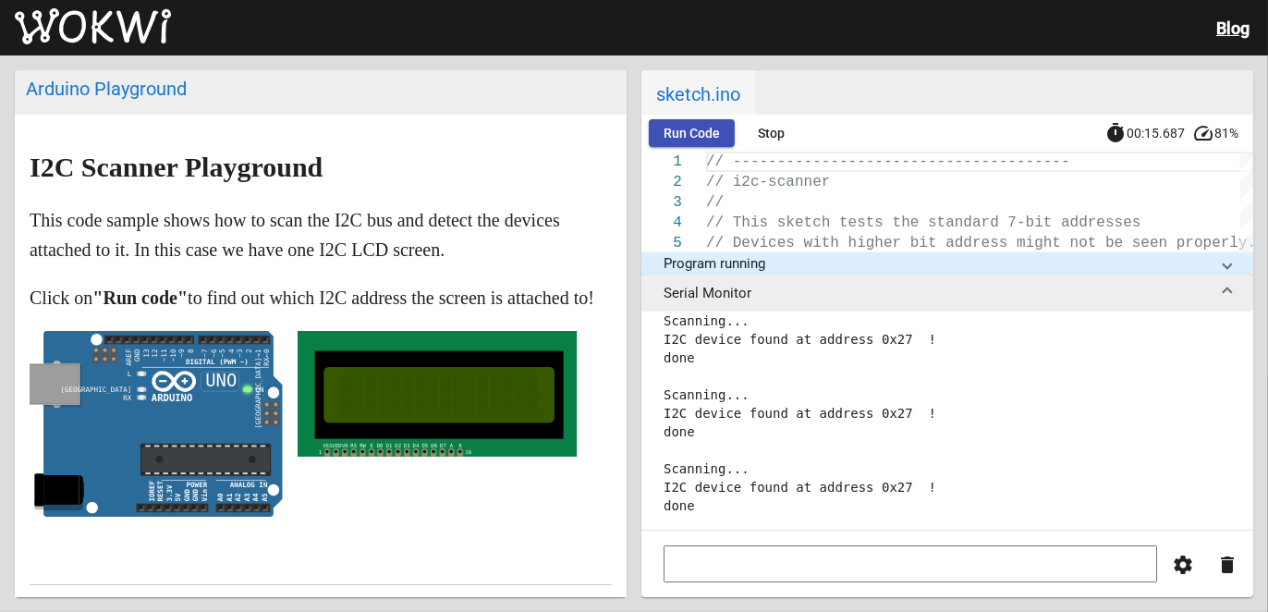
click at [328, 448] on text "VSS" at bounding box center [328, 446] width 10 height 6
click at [323, 456] on rect at bounding box center [437, 394] width 279 height 126
drag, startPoint x: 327, startPoint y: 483, endPoint x: 290, endPoint y: 481, distance: 37.0
click at [292, 481] on div at bounding box center [321, 428] width 582 height 195
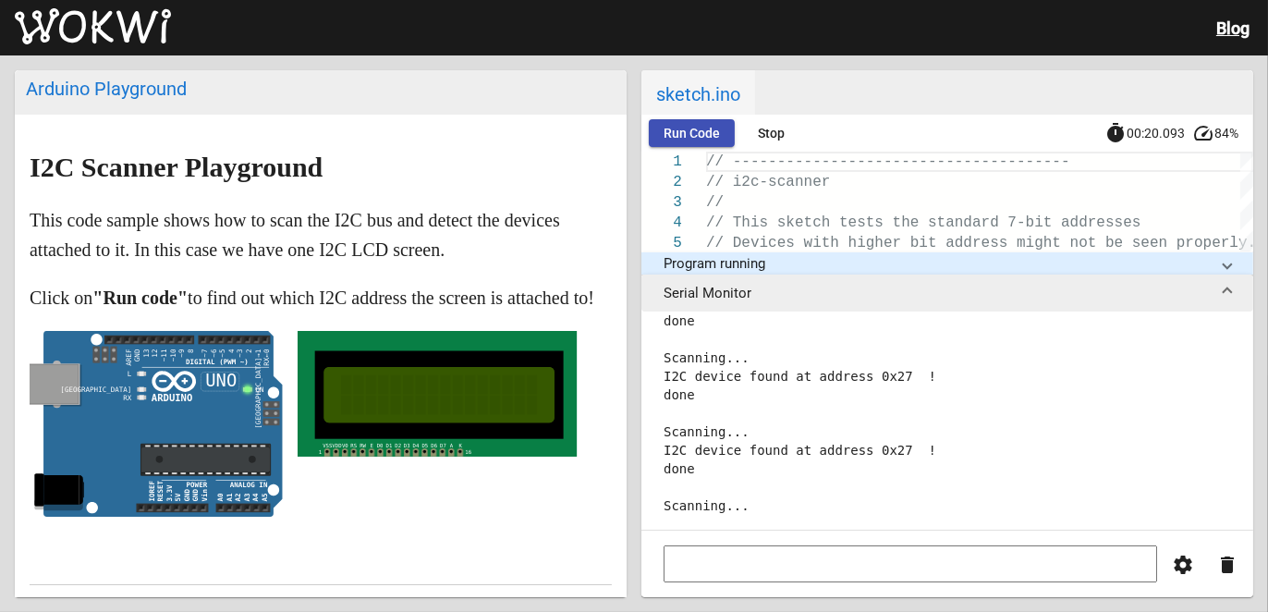
scroll to position [185, 0]
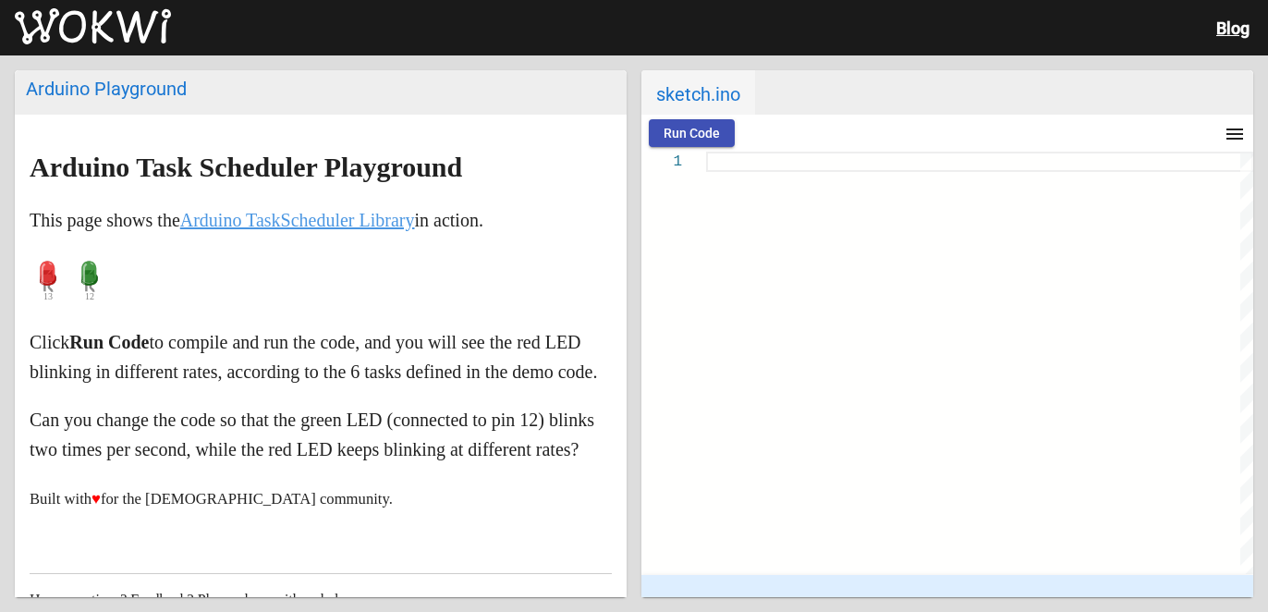
type textarea "/* LED blink example from TaskScheduler. Source: [URL][DOMAIN_NAME] */ // #defi…"
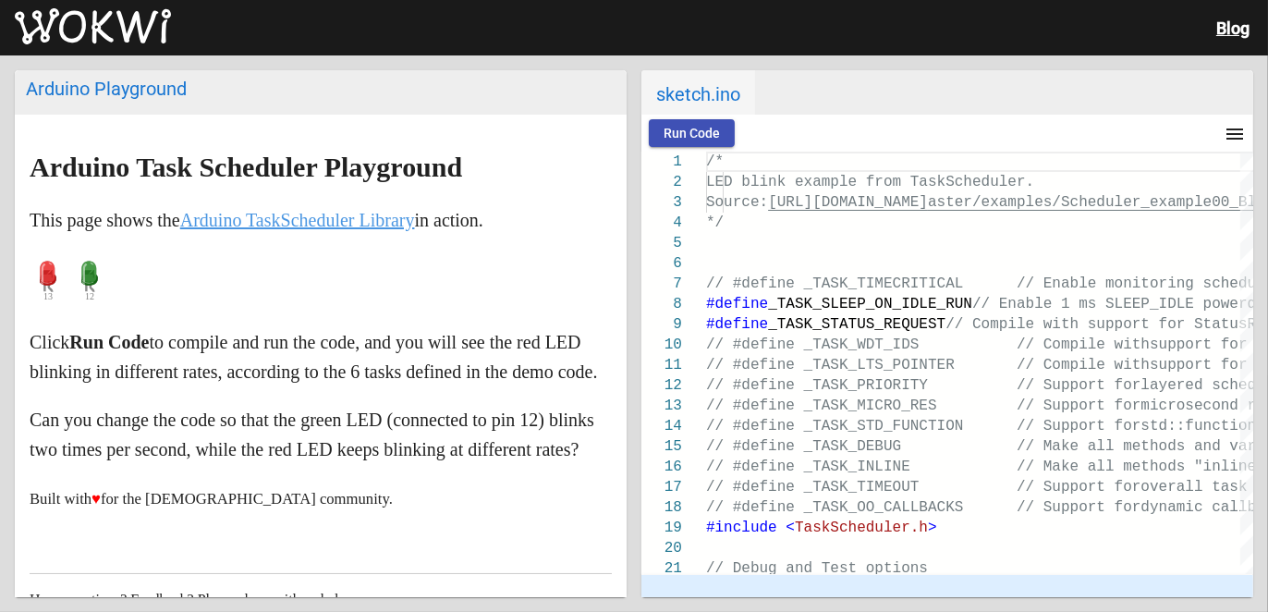
click at [67, 95] on div "Arduino Playground" at bounding box center [321, 89] width 590 height 22
click at [131, 84] on div "Arduino Playground" at bounding box center [321, 89] width 590 height 22
drag, startPoint x: 707, startPoint y: 77, endPoint x: 826, endPoint y: 97, distance: 120.9
click at [705, 77] on span "sketch.ino" at bounding box center [698, 92] width 114 height 44
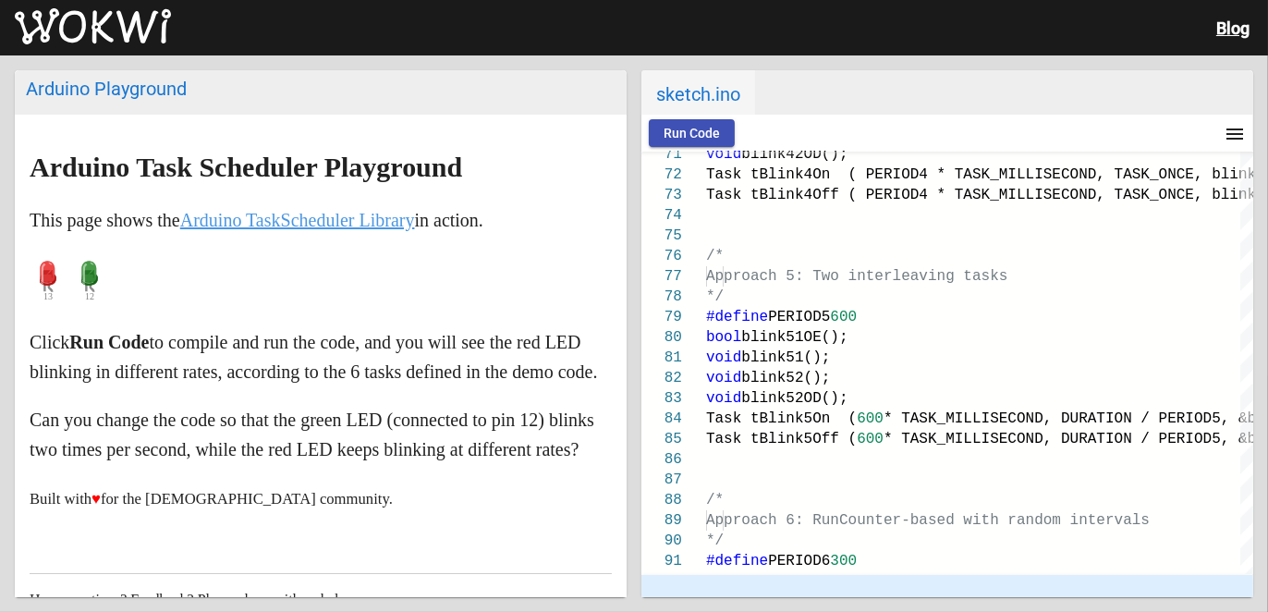
click at [707, 115] on div "Run Code menu timer 00:00.000 speed" at bounding box center [947, 133] width 612 height 37
click at [708, 128] on span "Run Code" at bounding box center [691, 133] width 56 height 15
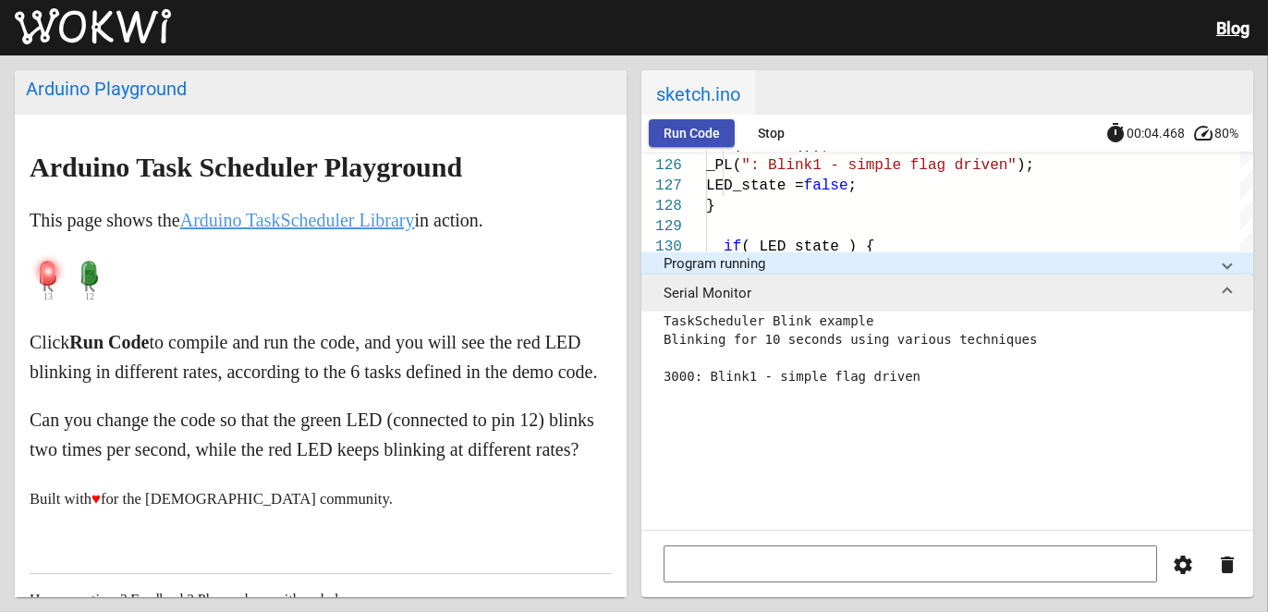
click at [1234, 31] on link "Blog" at bounding box center [1232, 27] width 33 height 19
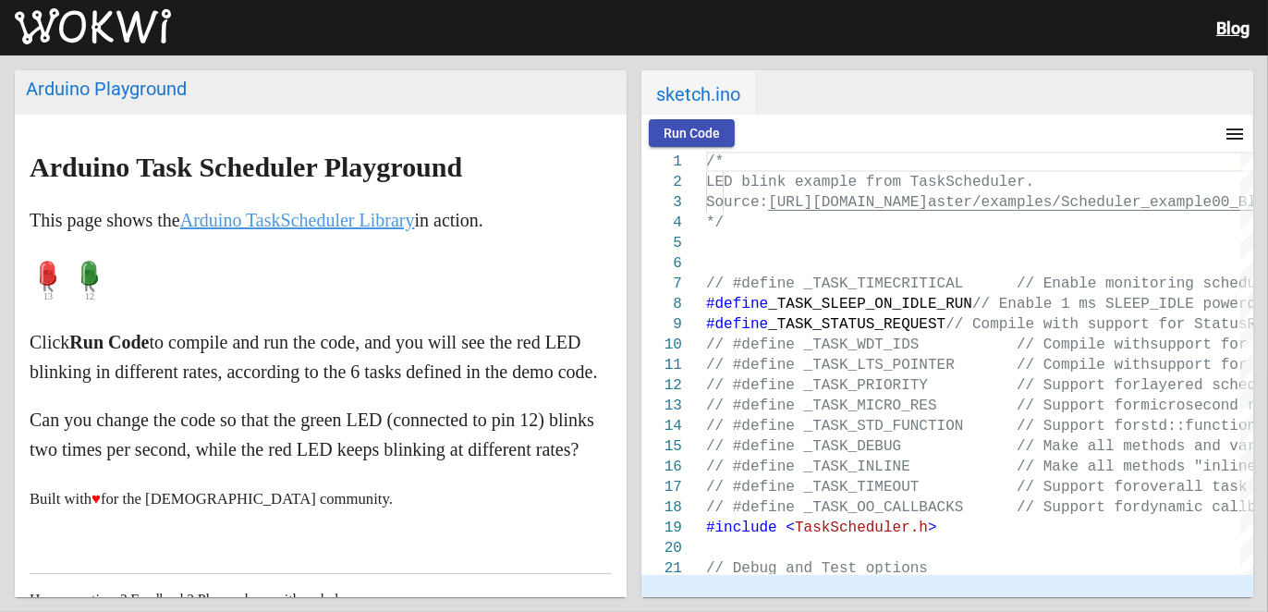
click at [1237, 138] on mat-icon "menu" at bounding box center [1234, 134] width 22 height 22
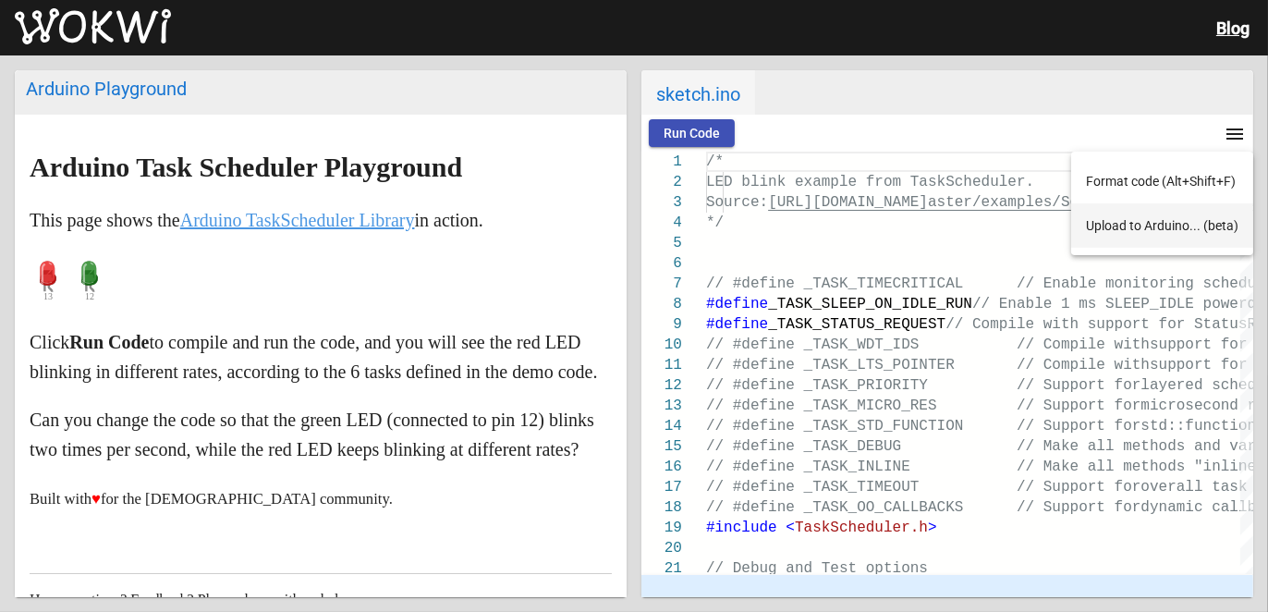
click at [1189, 236] on button "Upload to Arduino... (beta)" at bounding box center [1162, 225] width 182 height 44
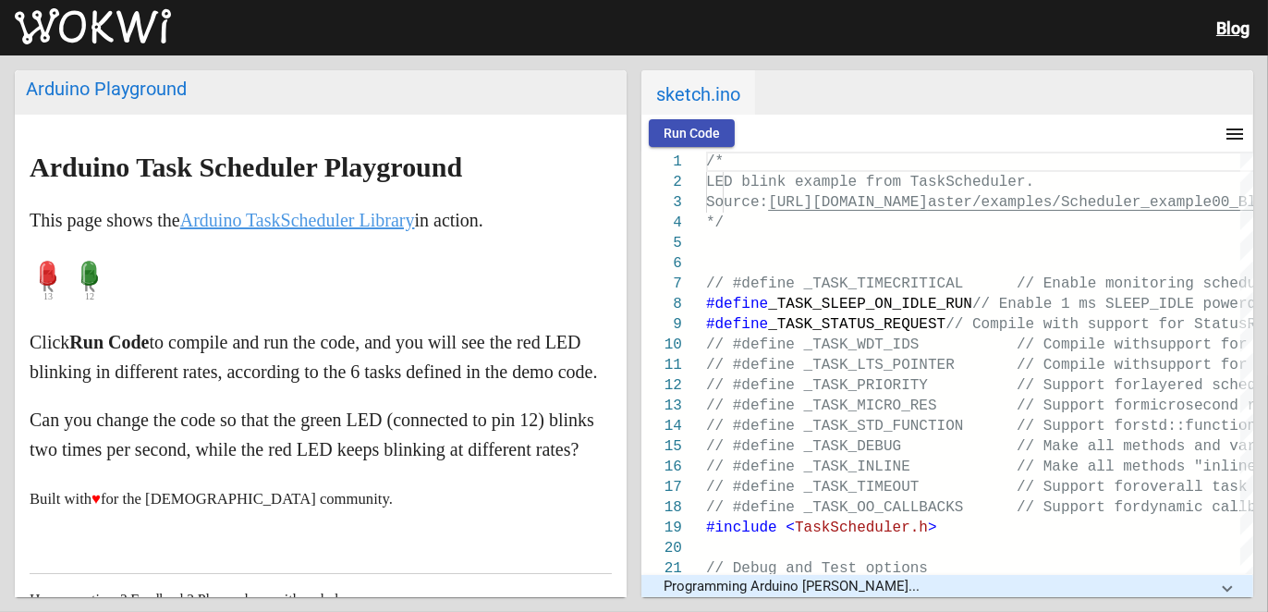
click at [698, 91] on span "sketch.ino" at bounding box center [698, 92] width 114 height 44
click at [1220, 135] on button "menu" at bounding box center [1234, 133] width 37 height 37
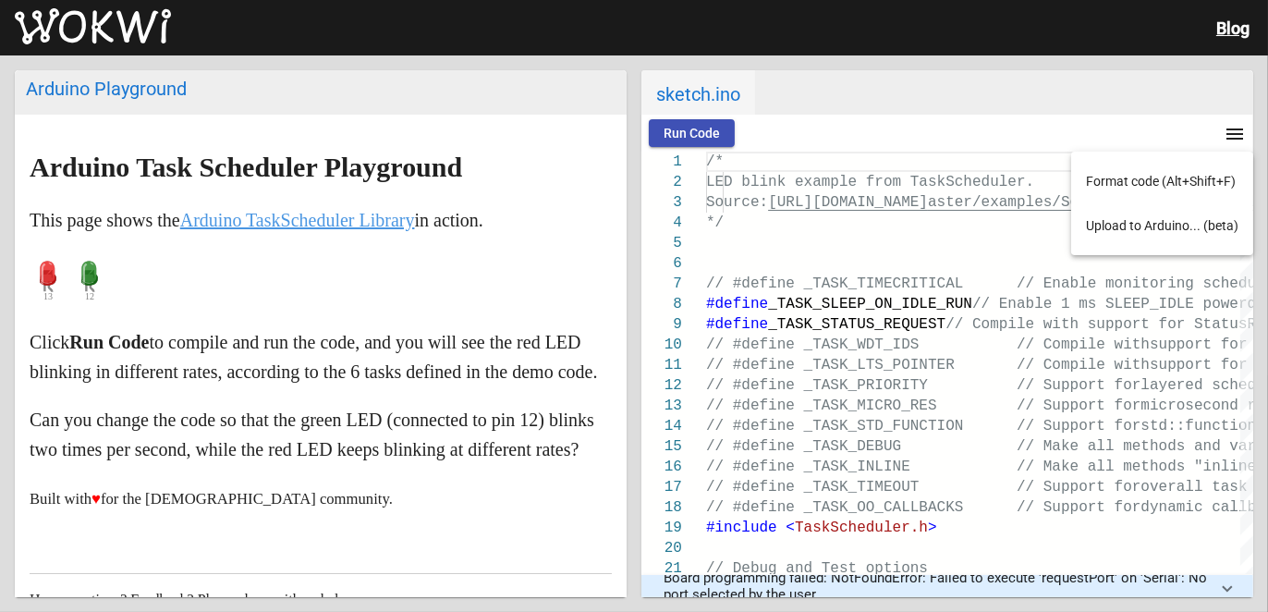
click at [1112, 223] on button "Upload to Arduino... (beta)" at bounding box center [1162, 225] width 182 height 44
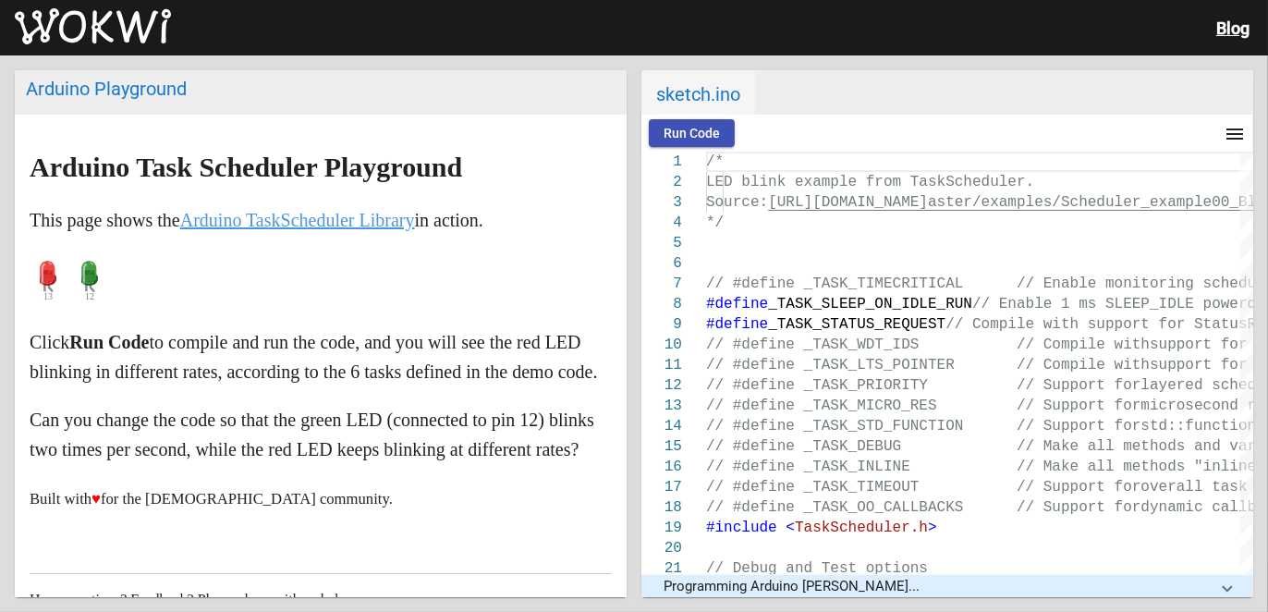
click at [719, 121] on button "Run Code" at bounding box center [692, 133] width 86 height 28
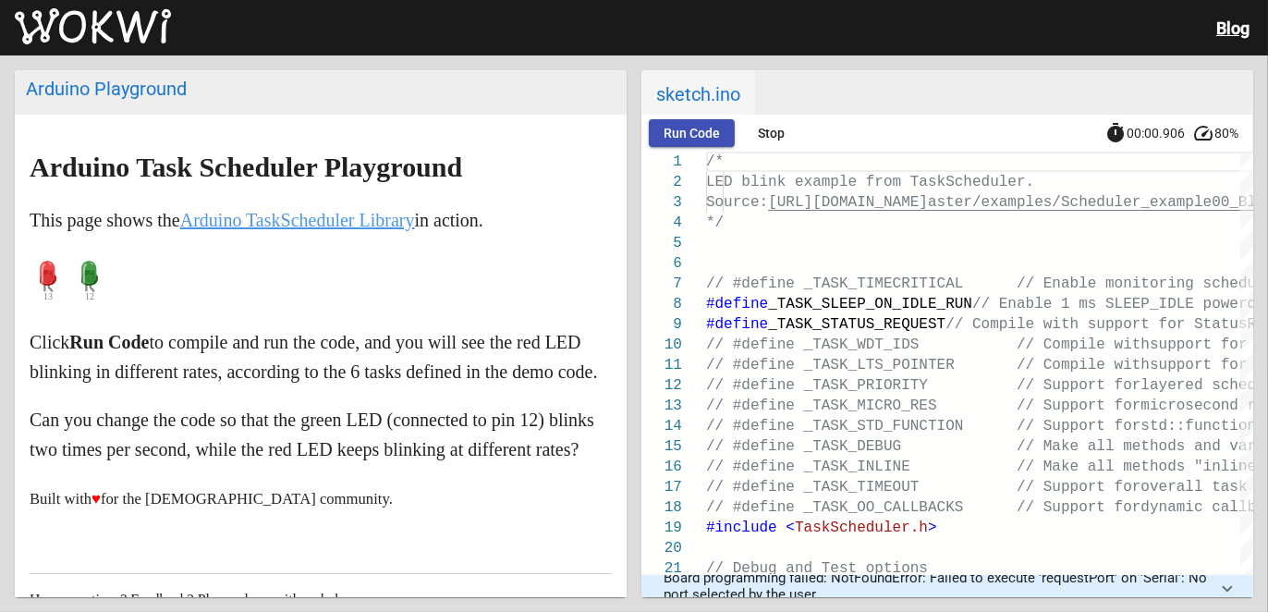
click at [273, 214] on link "Arduino TaskScheduler Library" at bounding box center [297, 220] width 235 height 20
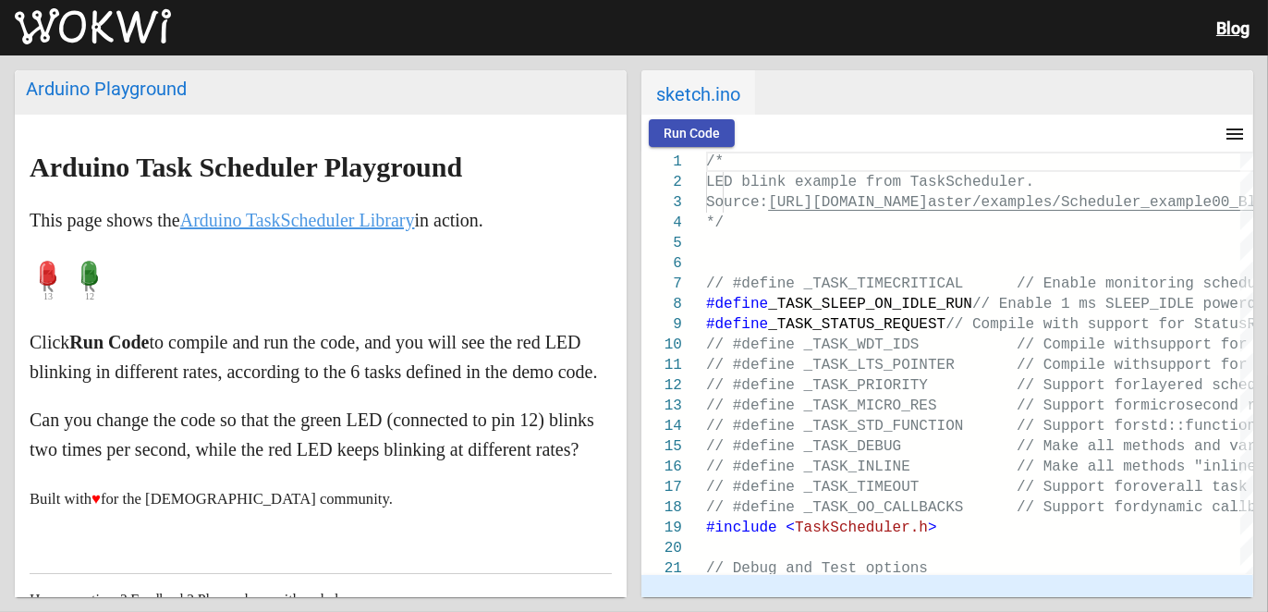
scroll to position [236, 0]
drag, startPoint x: 105, startPoint y: 104, endPoint x: 103, endPoint y: 92, distance: 12.2
click at [107, 105] on h2 "Arduino Playground" at bounding box center [321, 92] width 612 height 44
click at [99, 85] on div "Arduino Playground" at bounding box center [321, 89] width 590 height 22
click at [94, 15] on img at bounding box center [93, 26] width 156 height 37
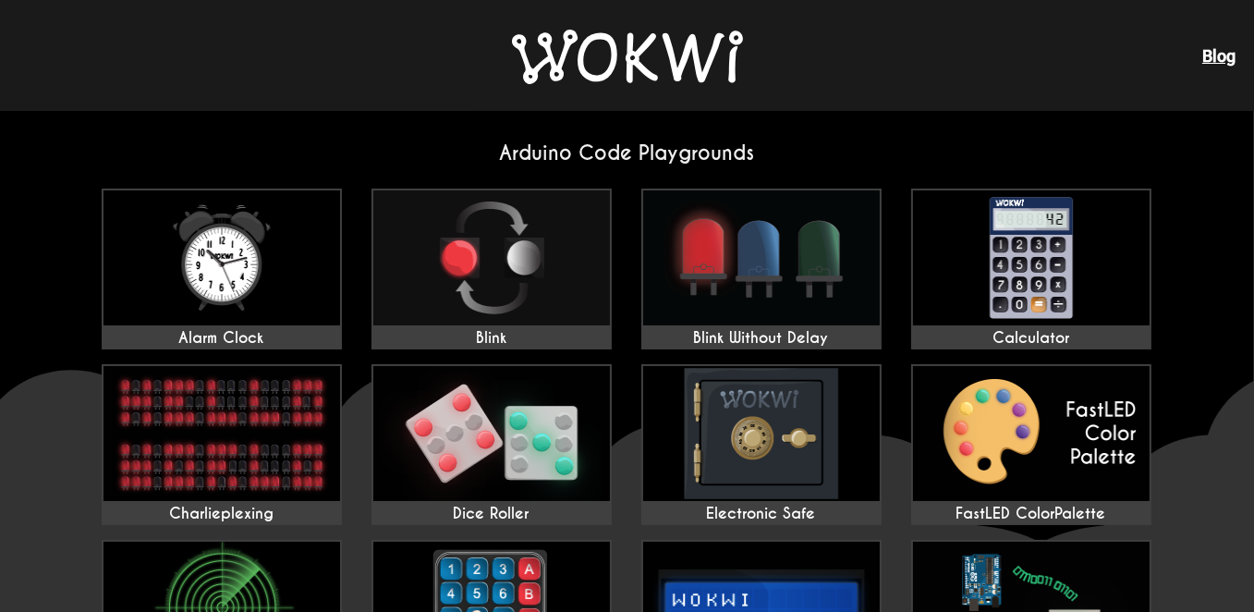
click at [635, 145] on h2 "Arduino Code Playgrounds" at bounding box center [627, 152] width 1081 height 25
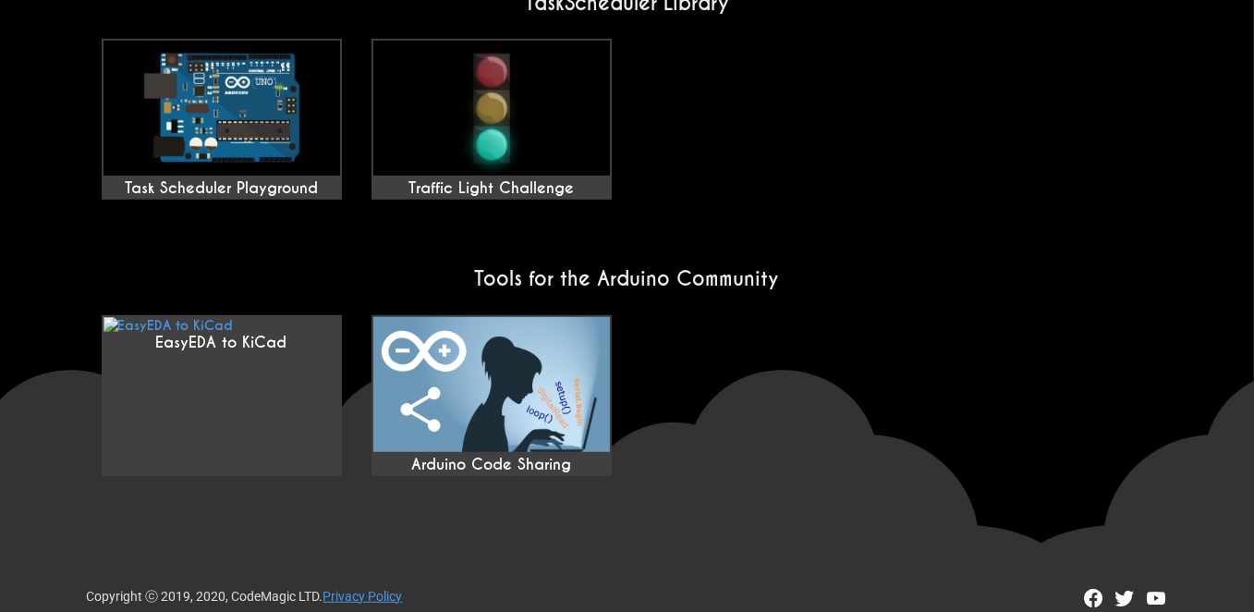
scroll to position [1623, 0]
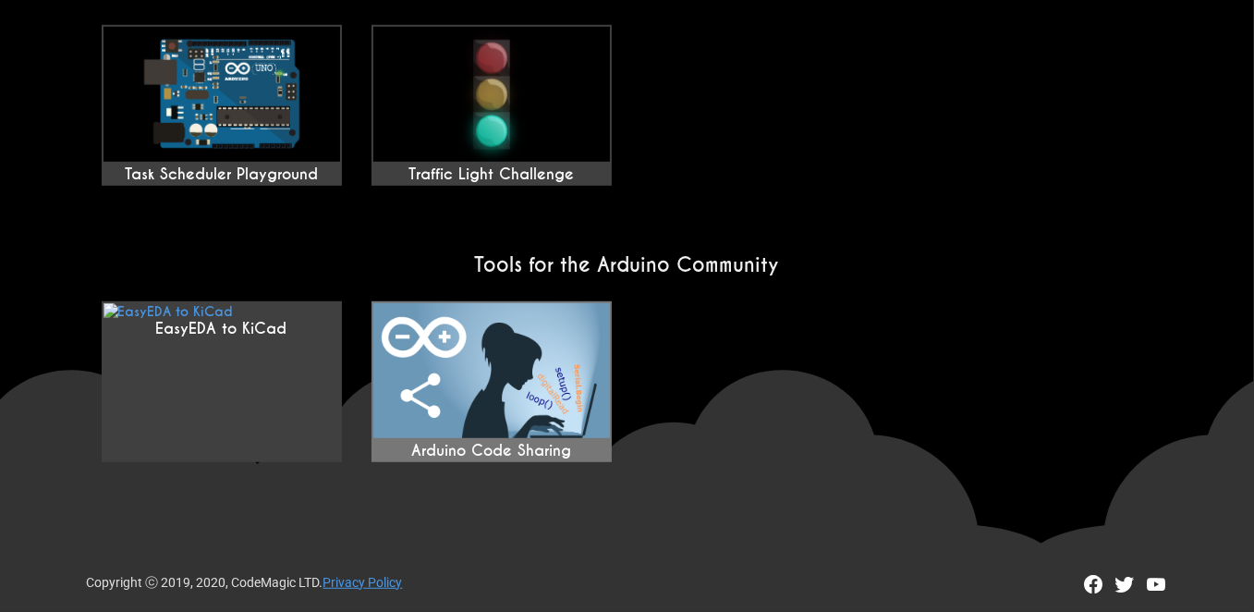
click at [559, 394] on img at bounding box center [491, 370] width 237 height 135
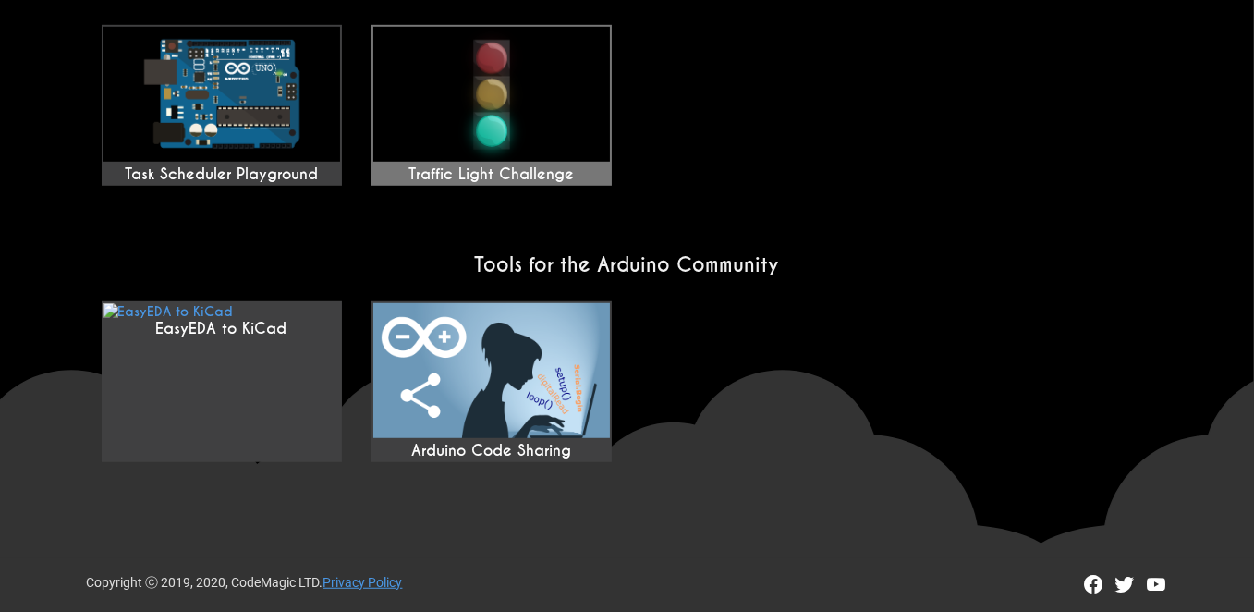
click at [552, 102] on img at bounding box center [491, 94] width 237 height 135
click at [459, 110] on img at bounding box center [491, 94] width 237 height 135
